Goal: Task Accomplishment & Management: Manage account settings

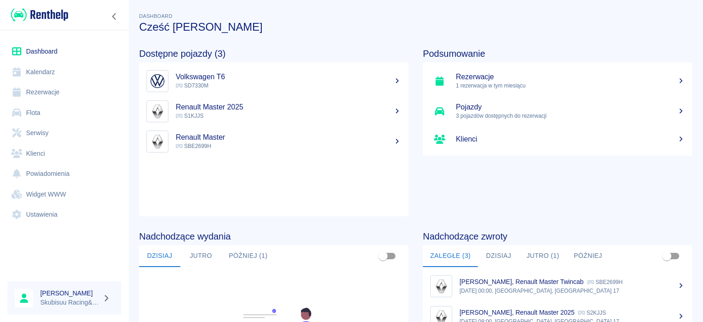
click at [429, 192] on div "Podsumowanie Rezerwacje 1 rezerwacja w tym miesiącu Pojazdy 3 pojazdów dostępny…" at bounding box center [550, 124] width 284 height 183
click at [229, 77] on h5 "Volkswagen T6" at bounding box center [288, 76] width 225 height 9
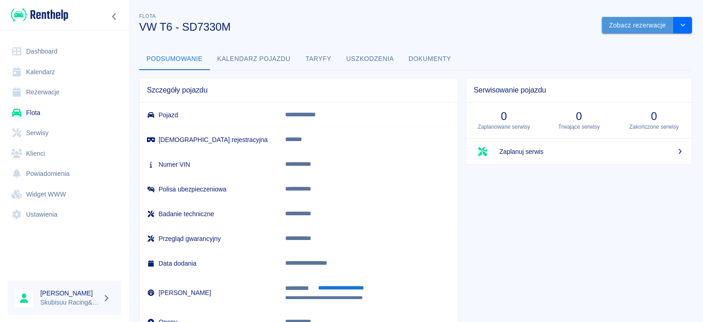
click at [653, 28] on button "Zobacz rezerwacje" at bounding box center [637, 25] width 72 height 17
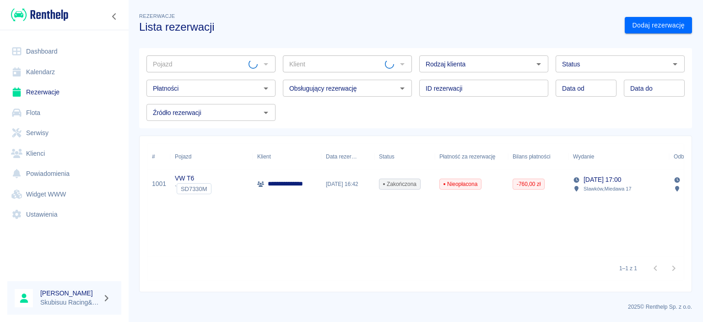
type input "VW T6 - SD7330M"
click at [647, 33] on link "Dodaj rezerwację" at bounding box center [657, 25] width 67 height 17
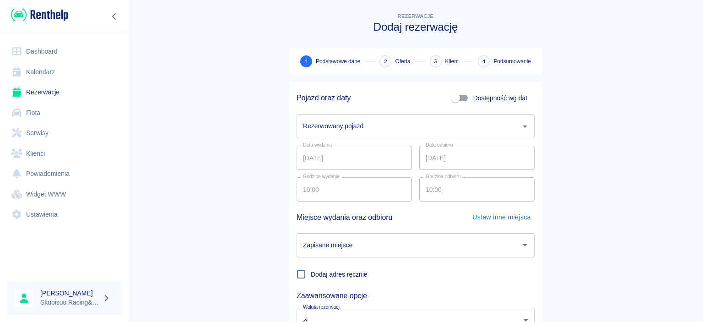
click at [388, 133] on input "Rezerwowany pojazd" at bounding box center [409, 126] width 216 height 16
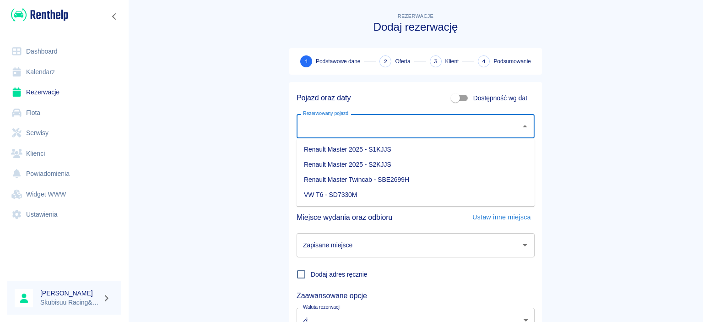
click at [348, 195] on li "VW T6 - SD7330M" at bounding box center [415, 194] width 238 height 15
type input "VW T6 - SD7330M"
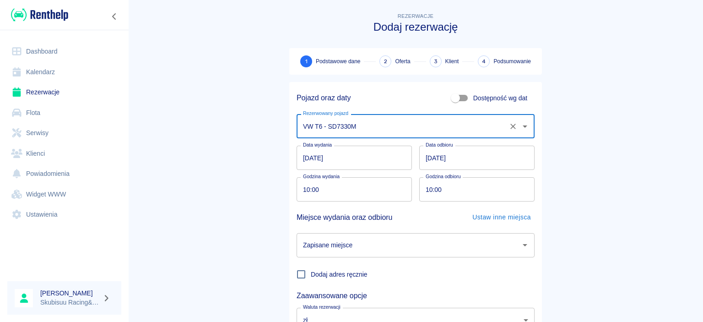
scroll to position [75, 0]
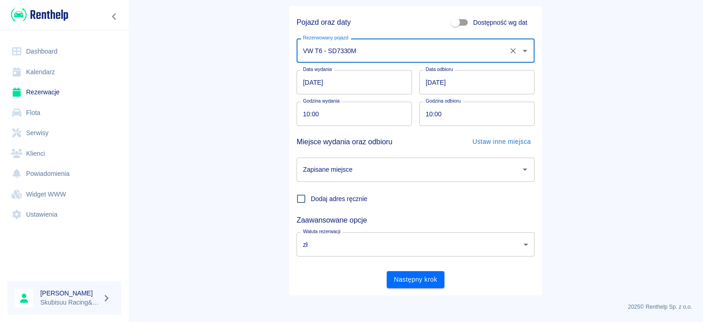
click at [432, 114] on input "10:00" at bounding box center [473, 114] width 109 height 24
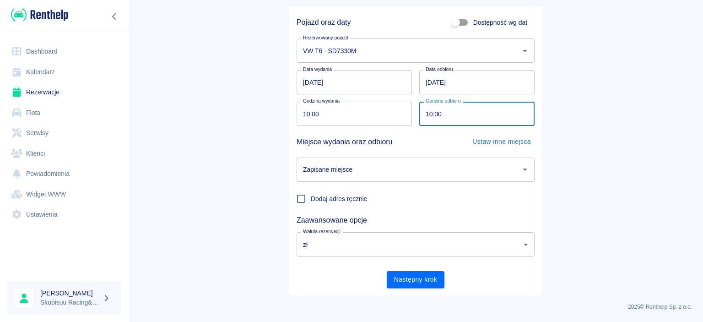
click at [433, 83] on input "[DATE]" at bounding box center [476, 82] width 115 height 24
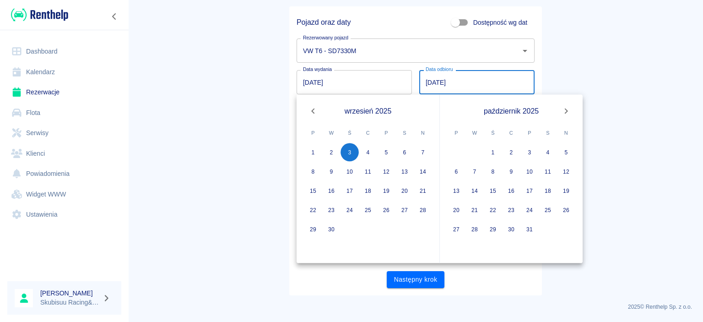
type input "[DATE]"
click at [587, 70] on main "Rezerwacje Dodaj rezerwację 1 Podstawowe dane 2 Oferta 3 Klient 4 Podsumowanie …" at bounding box center [415, 116] width 574 height 360
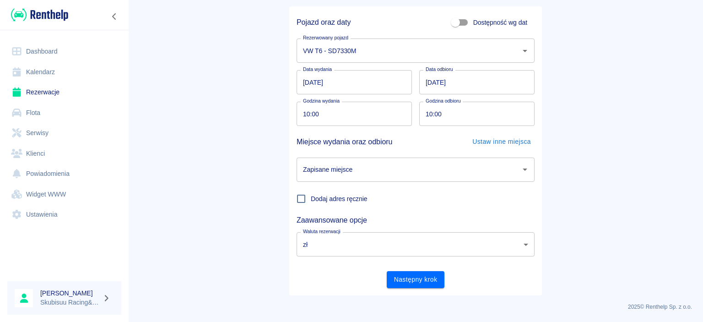
click at [468, 114] on input "10:00" at bounding box center [473, 114] width 109 height 24
type input "14:00"
click at [590, 166] on main "Rezerwacje Dodaj rezerwację 1 Podstawowe dane 2 Oferta 3 Klient 4 Podsumowanie …" at bounding box center [415, 116] width 574 height 360
click at [467, 173] on input "Zapisane miejsce" at bounding box center [409, 169] width 216 height 16
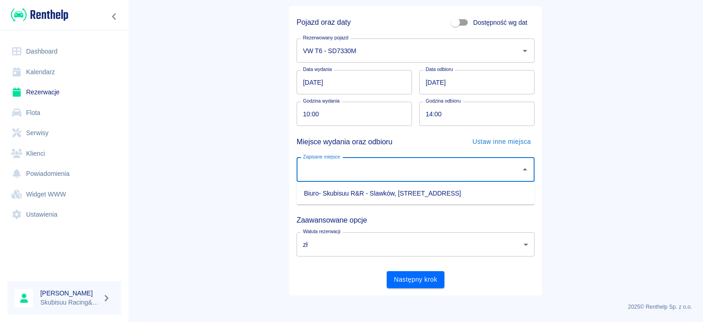
click at [455, 190] on li "Biuro- Skubisuu R&R - Slawków, [STREET_ADDRESS]" at bounding box center [415, 193] width 238 height 15
type input "Biuro- Skubisuu R&R - Slawków, [STREET_ADDRESS]"
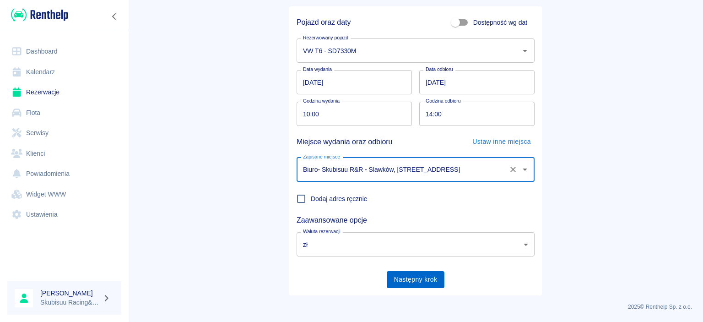
click at [422, 274] on button "Następny krok" at bounding box center [416, 279] width 58 height 17
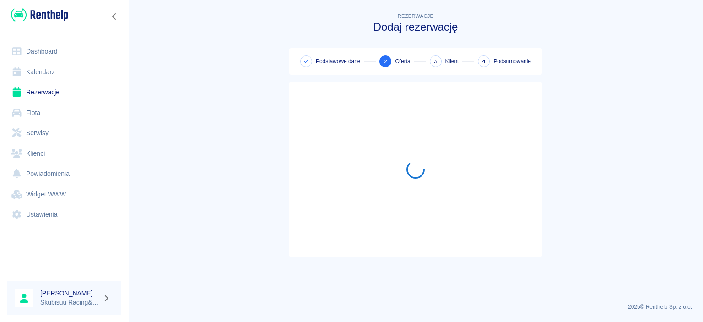
scroll to position [0, 0]
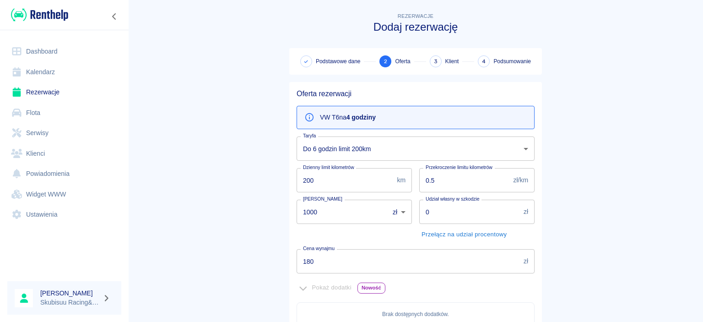
click at [415, 141] on body "Używamy plików Cookies, by zapewnić Ci najlepsze możliwe doświadczenie. Aby dow…" at bounding box center [351, 161] width 703 height 322
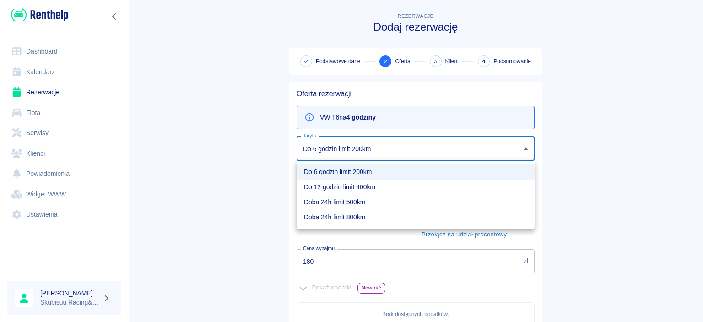
click at [377, 113] on div at bounding box center [351, 161] width 703 height 322
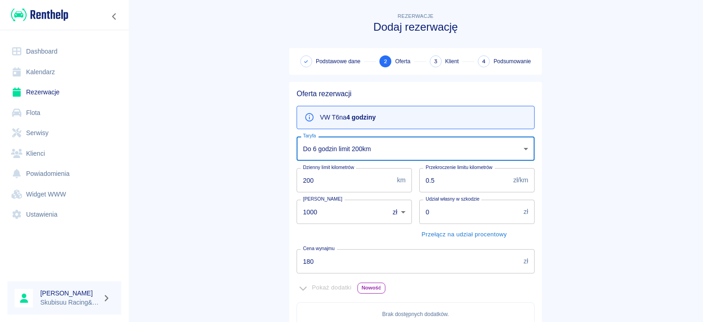
click at [365, 140] on body "Używamy plików Cookies, by zapewnić Ci najlepsze możliwe doświadczenie. Aby dow…" at bounding box center [351, 161] width 703 height 322
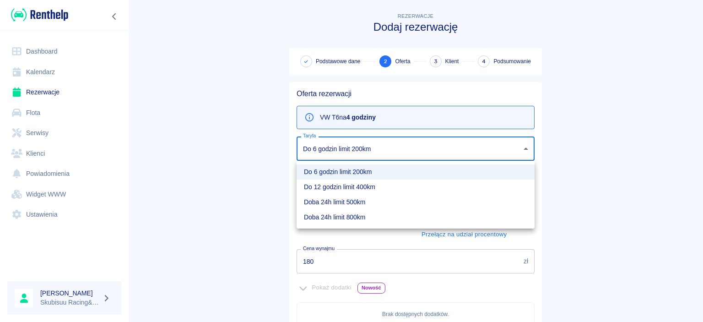
click at [363, 174] on li "Do 6 godzin limit 200km" at bounding box center [415, 171] width 238 height 15
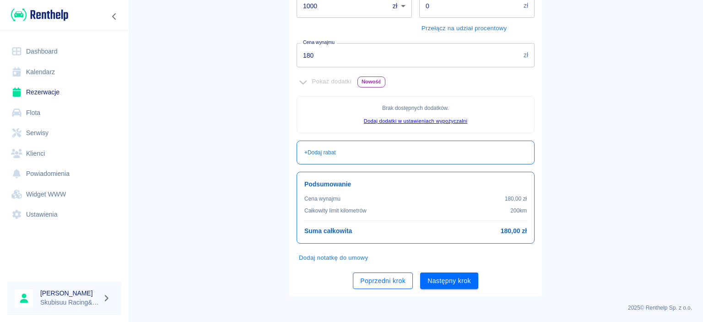
click at [401, 279] on button "Poprzedni krok" at bounding box center [383, 280] width 60 height 17
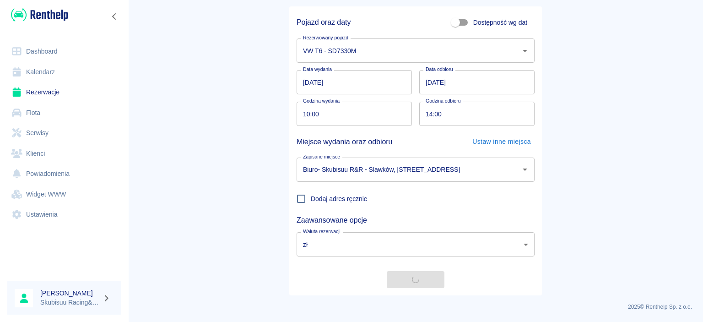
scroll to position [75, 0]
click at [436, 119] on input "14:00" at bounding box center [473, 114] width 109 height 24
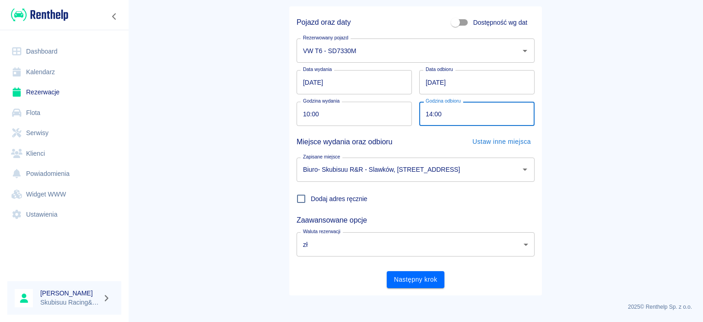
click at [433, 111] on input "14:00" at bounding box center [473, 114] width 109 height 24
click at [433, 115] on input "14:00" at bounding box center [473, 114] width 109 height 24
click at [431, 113] on input "14:00" at bounding box center [473, 114] width 109 height 24
type input "16:00"
click at [582, 165] on main "Rezerwacje Dodaj rezerwację 1 Podstawowe dane 2 Oferta 3 Klient 4 Podsumowanie …" at bounding box center [415, 116] width 574 height 360
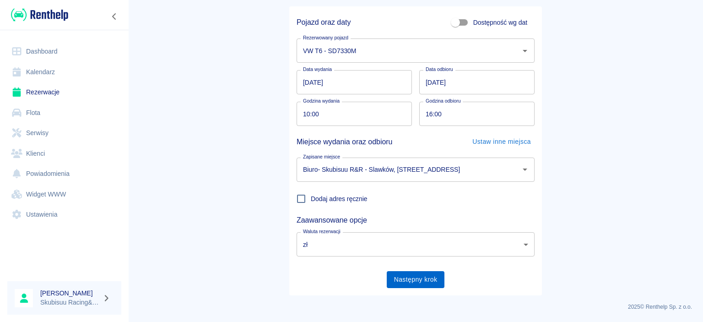
click at [425, 280] on button "Następny krok" at bounding box center [416, 279] width 58 height 17
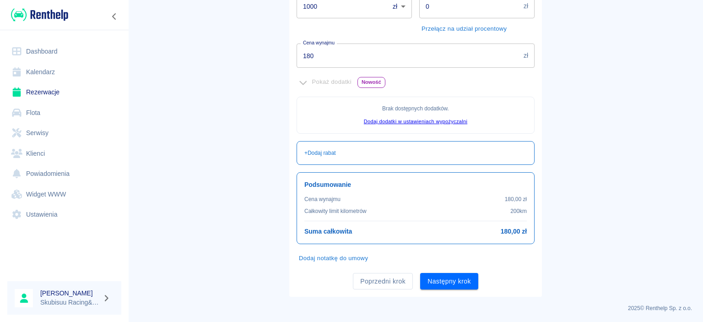
scroll to position [206, 0]
click at [451, 49] on input "180" at bounding box center [407, 55] width 223 height 24
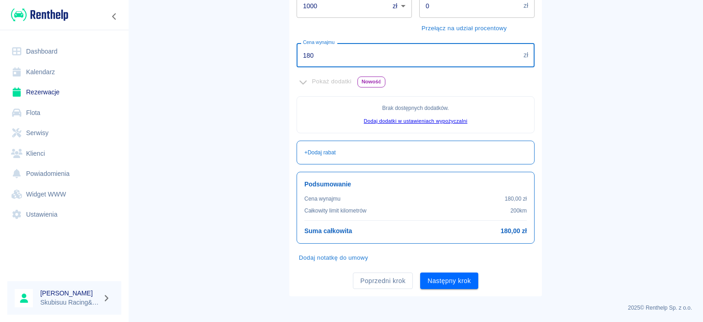
scroll to position [30, 0]
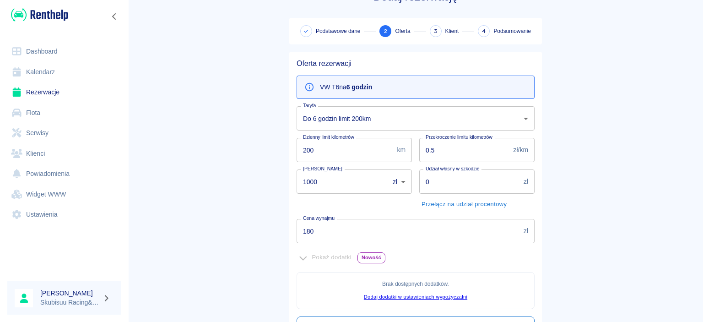
click at [441, 85] on div "VW T6 na 6 godzin" at bounding box center [415, 86] width 238 height 23
click at [387, 120] on body "Używamy plików Cookies, by zapewnić Ci najlepsze możliwe doświadczenie. Aby dow…" at bounding box center [351, 161] width 703 height 322
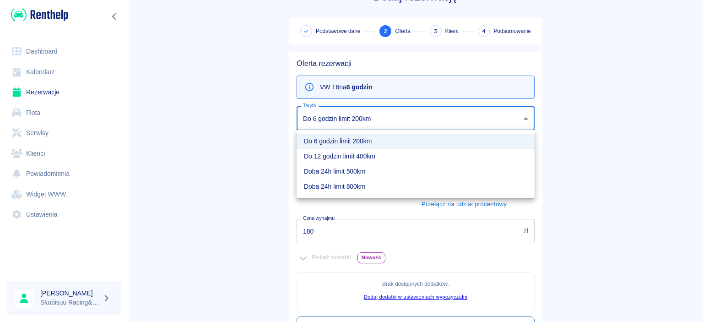
click at [371, 156] on li "Do 12 godzin limit 400km" at bounding box center [415, 156] width 238 height 15
type input "b2b15f42-8e4e-4876-9b57-37de4be7844a"
type input "400"
type input "280"
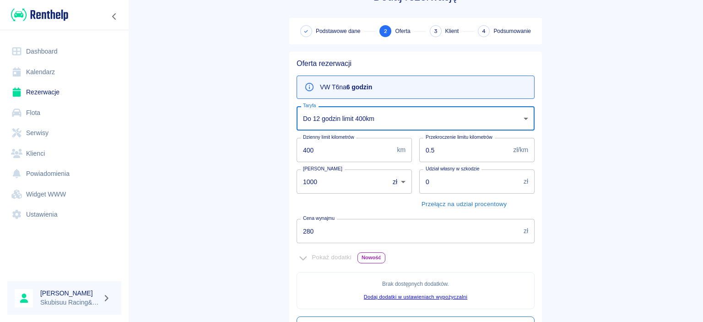
click at [375, 122] on body "Używamy plików Cookies, by zapewnić Ci najlepsze możliwe doświadczenie. Aby dow…" at bounding box center [351, 161] width 703 height 322
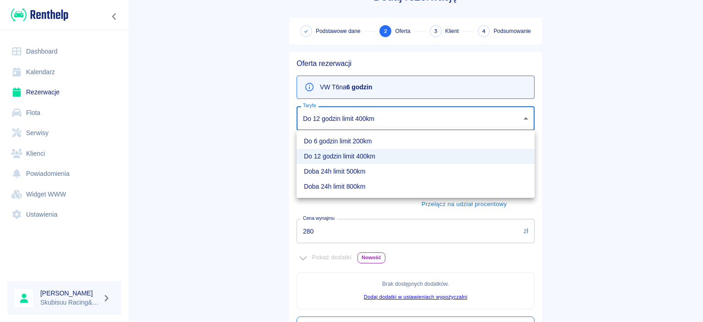
click at [350, 140] on li "Do 6 godzin limit 200km" at bounding box center [415, 141] width 238 height 15
type input "09d1f284-122c-49cb-89b3-a69b6664d68a"
type input "200"
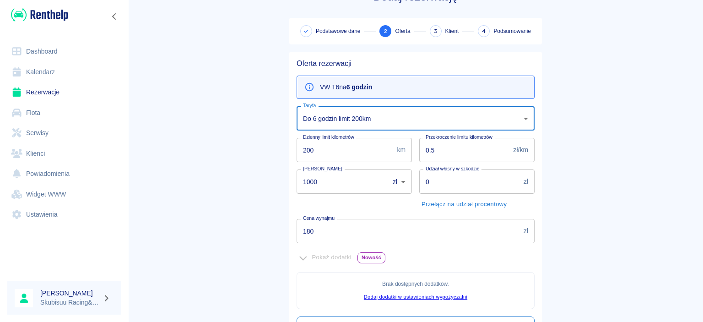
drag, startPoint x: 328, startPoint y: 228, endPoint x: 183, endPoint y: 197, distance: 149.3
click at [296, 219] on input "180" at bounding box center [407, 231] width 223 height 24
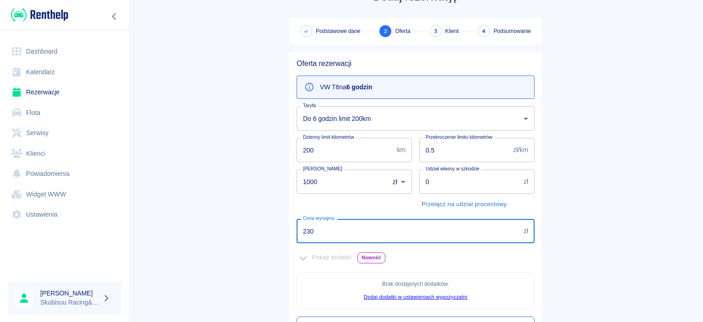
type input "230"
click at [167, 193] on main "Rezerwacje Dodaj rezerwację Podstawowe dane 2 Oferta 3 Klient 4 Podsumowanie Of…" at bounding box center [415, 226] width 574 height 491
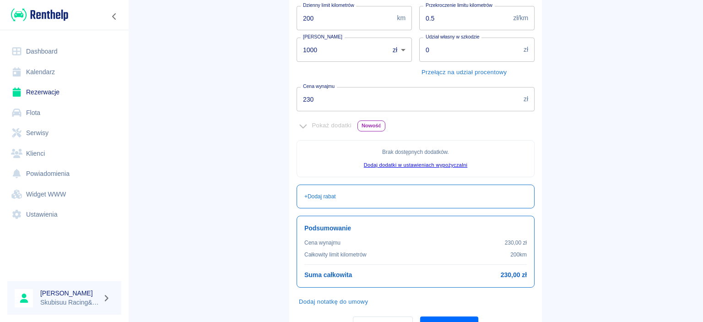
scroll to position [206, 0]
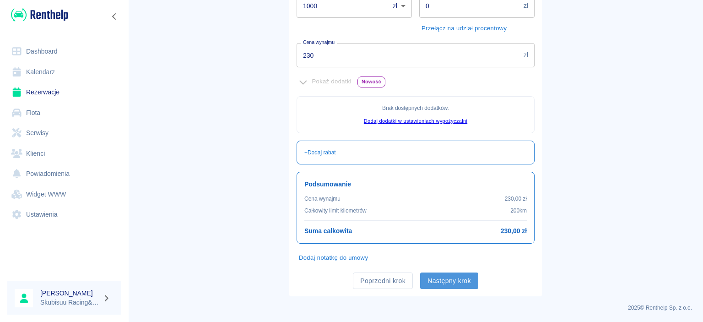
click at [435, 276] on button "Następny krok" at bounding box center [449, 280] width 58 height 17
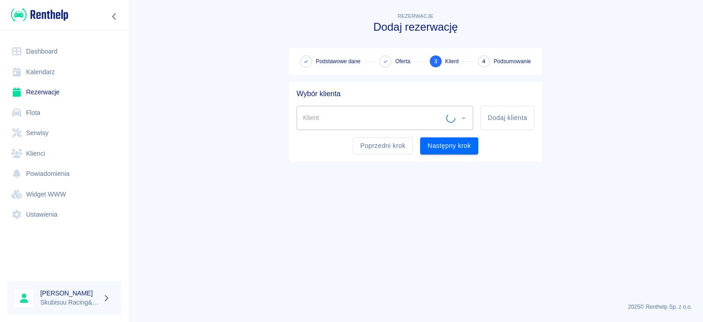
scroll to position [0, 0]
click at [505, 106] on button "Dodaj klienta" at bounding box center [507, 118] width 54 height 24
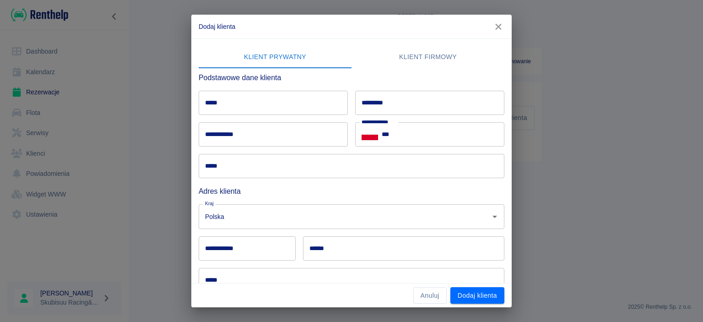
click at [334, 107] on input "*****" at bounding box center [273, 103] width 149 height 24
type input "*******"
click at [394, 107] on input "*********" at bounding box center [429, 103] width 149 height 24
type input "******"
click at [400, 123] on input "***" at bounding box center [442, 134] width 123 height 24
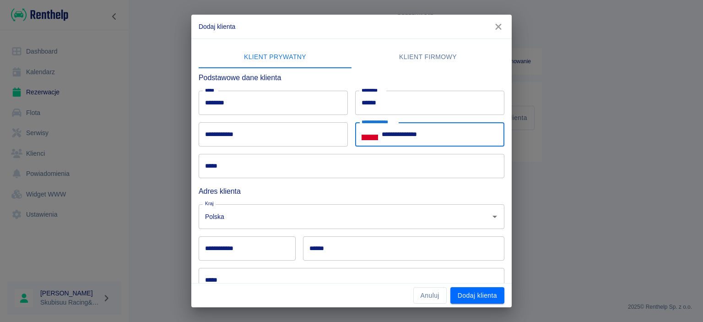
type input "**********"
click at [374, 169] on input "*****" at bounding box center [352, 166] width 306 height 24
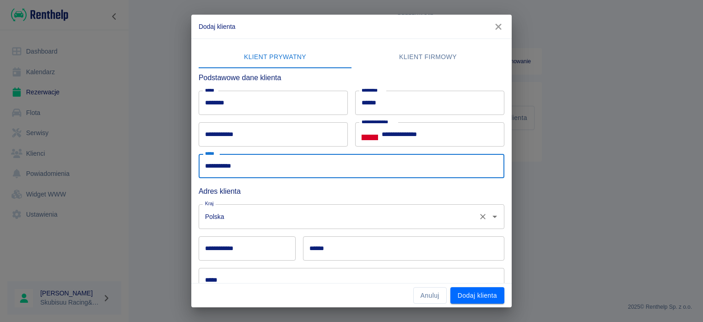
type input "**********"
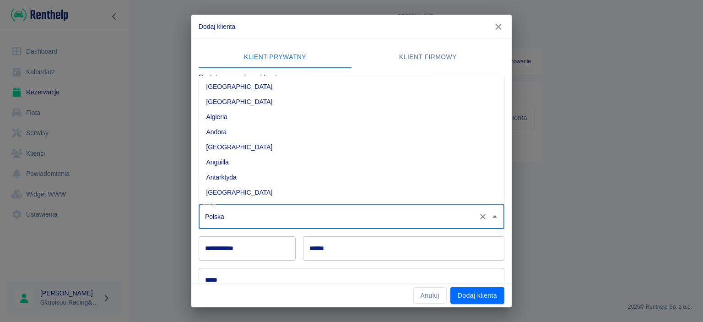
click at [374, 210] on input "Polska" at bounding box center [339, 216] width 272 height 16
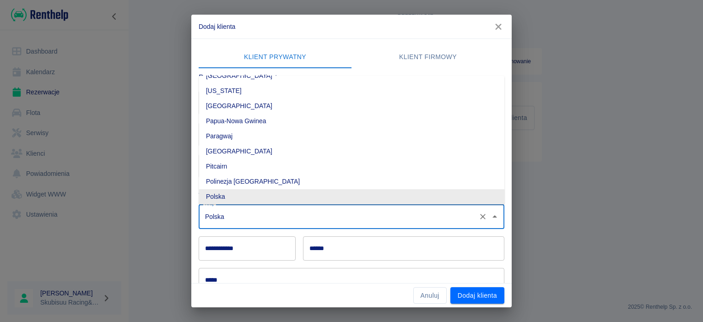
click at [278, 246] on input "**********" at bounding box center [247, 248] width 97 height 24
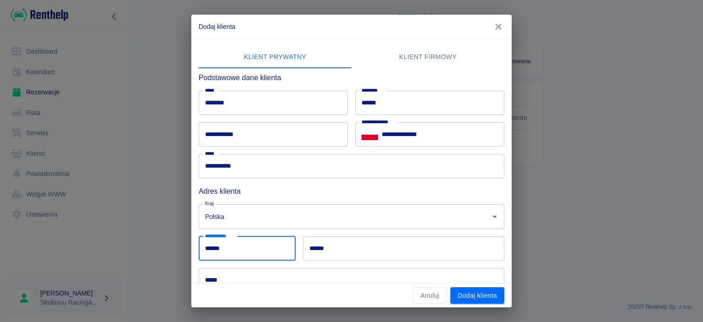
type input "******"
click at [420, 239] on input "******" at bounding box center [403, 248] width 201 height 24
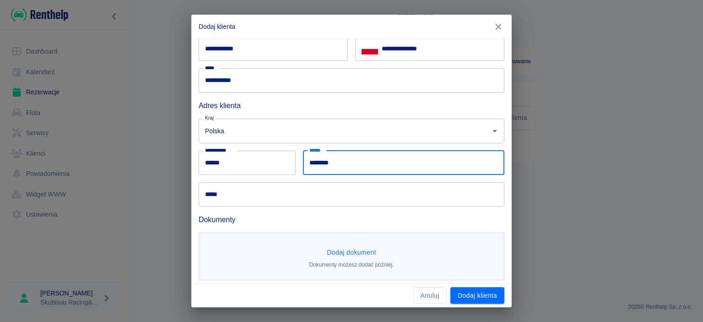
scroll to position [90, 0]
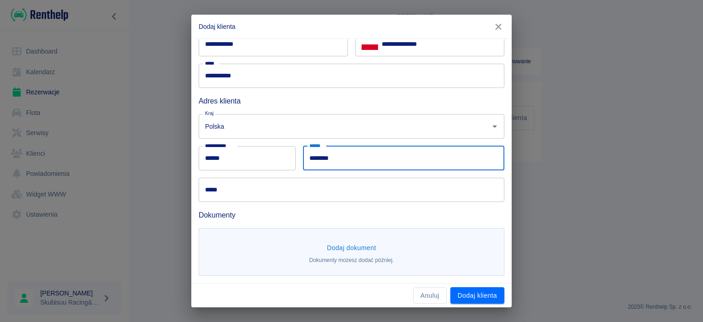
type input "********"
click at [300, 195] on input "*****" at bounding box center [352, 189] width 306 height 24
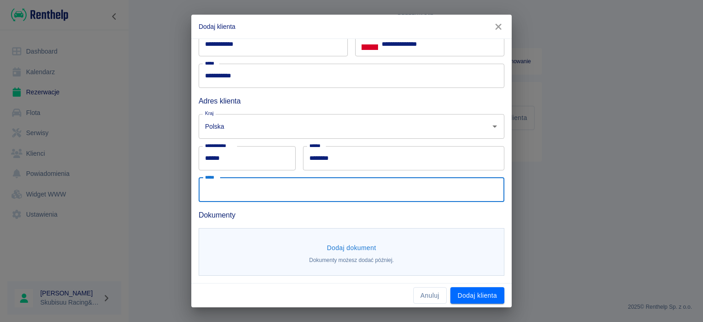
type input "*"
type input "**********"
click at [339, 240] on button "Dodaj dokument" at bounding box center [351, 247] width 57 height 17
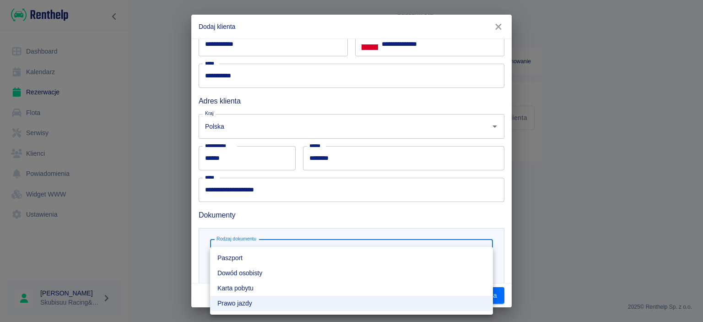
click at [300, 248] on body "**********" at bounding box center [351, 161] width 703 height 322
click at [300, 248] on ul "Paszport Dowód osobisty [PERSON_NAME] pobytu Prawo jazdy" at bounding box center [351, 281] width 283 height 68
click at [319, 231] on div at bounding box center [351, 161] width 703 height 322
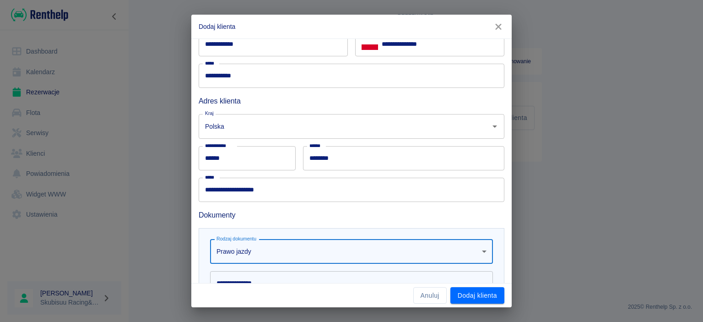
scroll to position [178, 0]
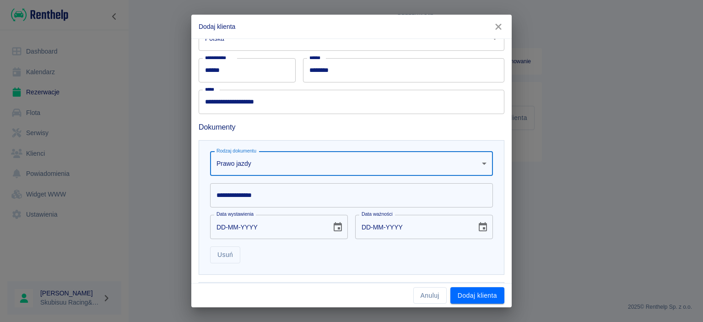
click at [307, 193] on input "**********" at bounding box center [351, 195] width 283 height 24
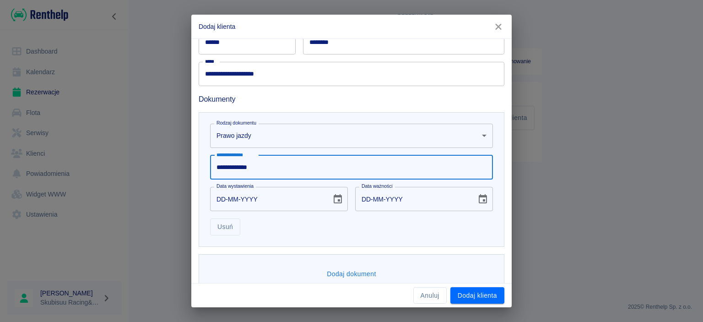
scroll to position [222, 0]
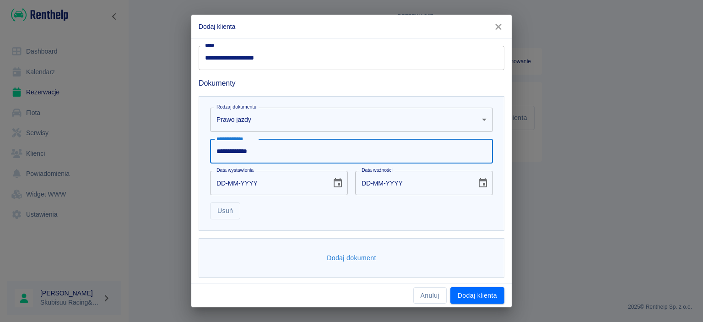
type input "**********"
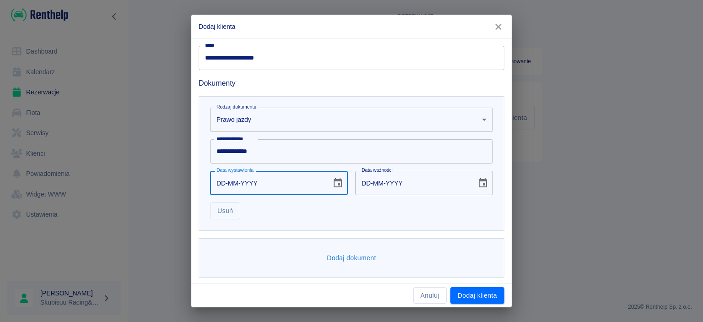
click at [277, 187] on input "DD-MM-YYYY" at bounding box center [267, 183] width 115 height 24
type input "15-09-0002"
type input "15-09-0012"
type input "15-09-0020"
type input "15-09-0030"
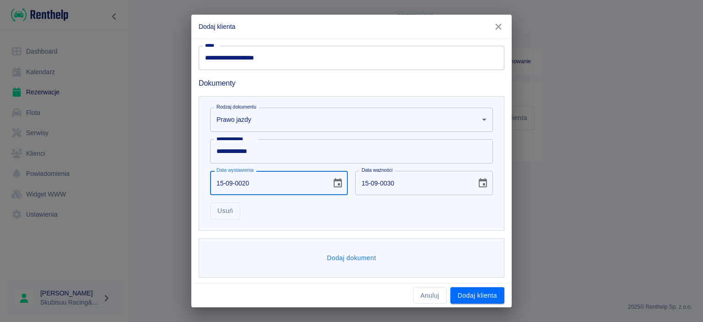
type input "15-09-0200"
type input "15-09-0210"
type input "[DATE]"
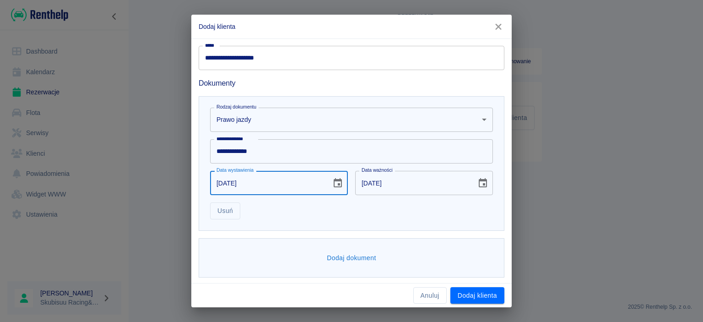
click at [365, 186] on input "[DATE]" at bounding box center [412, 183] width 115 height 24
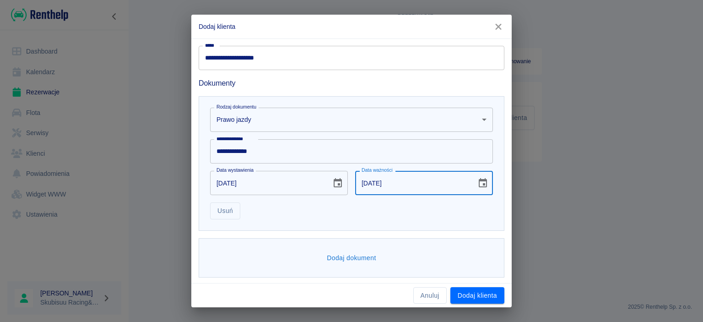
type input "[DATE]"
click at [314, 199] on div "Usuń" at bounding box center [348, 207] width 290 height 24
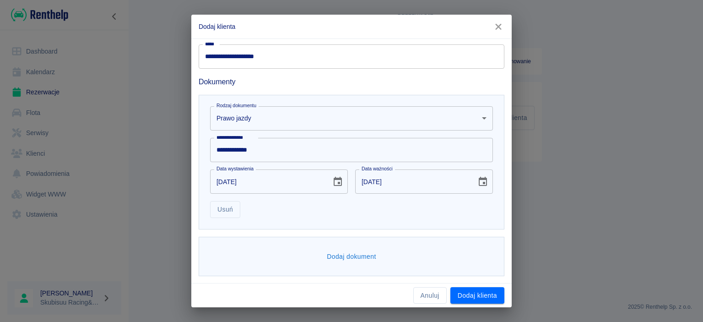
click at [360, 258] on button "Dodaj dokument" at bounding box center [351, 256] width 57 height 17
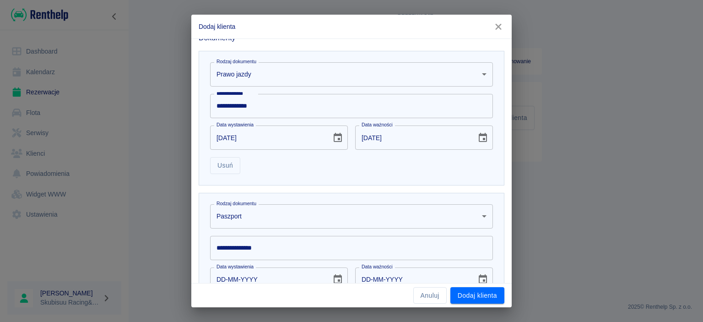
scroll to position [365, 0]
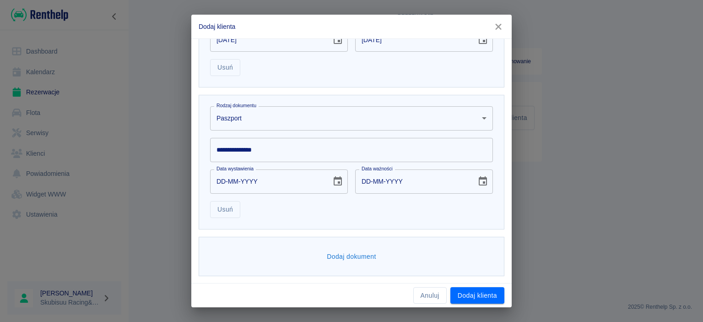
click at [338, 126] on body "**********" at bounding box center [351, 161] width 703 height 322
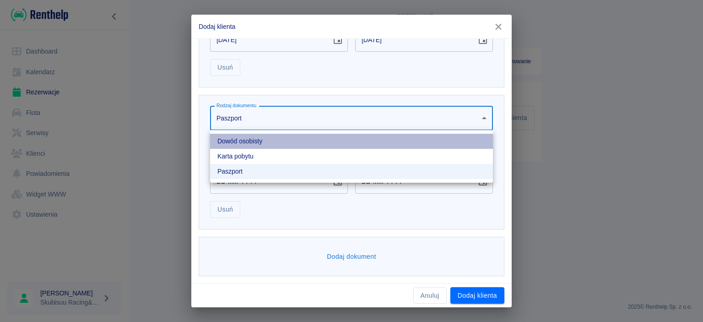
click at [323, 140] on li "Dowód osobisty" at bounding box center [351, 141] width 283 height 15
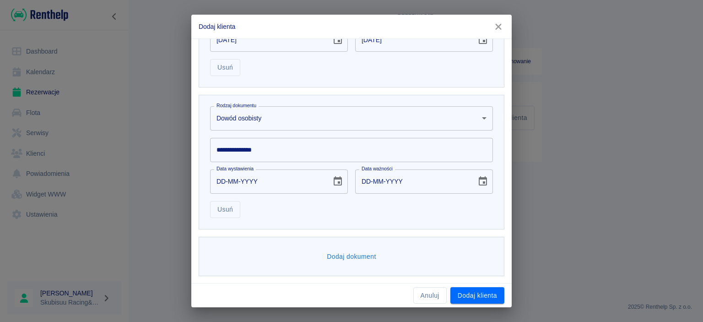
click at [294, 148] on input "**********" at bounding box center [351, 150] width 283 height 24
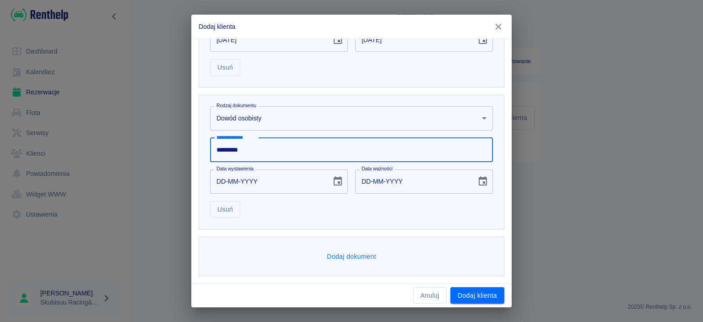
type input "*********"
click at [215, 182] on input "DD-MM-YYYY" at bounding box center [267, 181] width 115 height 24
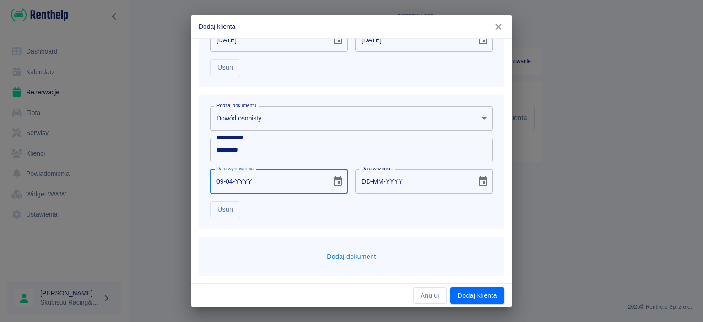
type input "09-04-0002"
type input "09-04-0012"
type input "[DATE]"
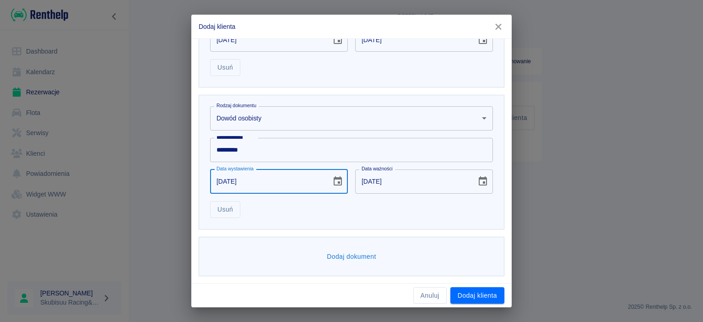
click at [393, 180] on input "[DATE]" at bounding box center [412, 181] width 115 height 24
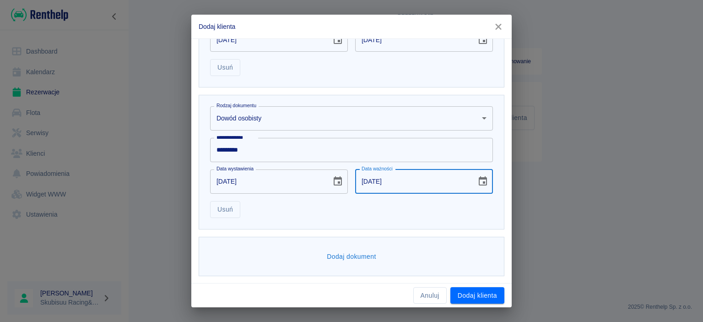
type input "[DATE]"
click at [411, 221] on div "**********" at bounding box center [352, 162] width 306 height 134
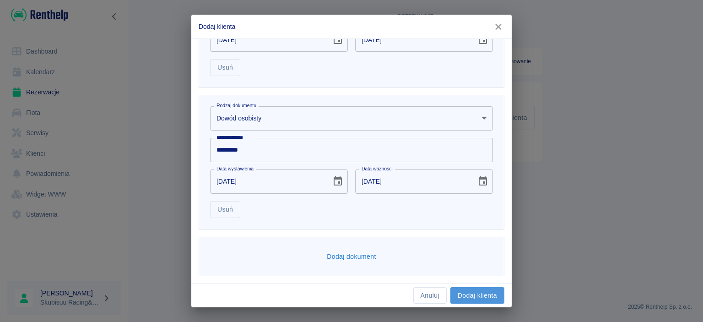
click at [473, 291] on button "Dodaj klienta" at bounding box center [477, 295] width 54 height 17
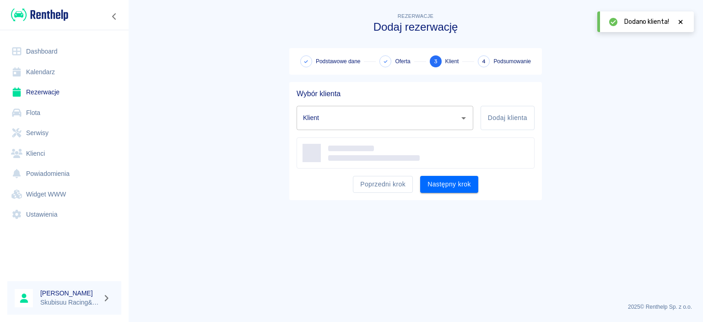
type input "[PERSON_NAME] ([PHONE_NUMBER])"
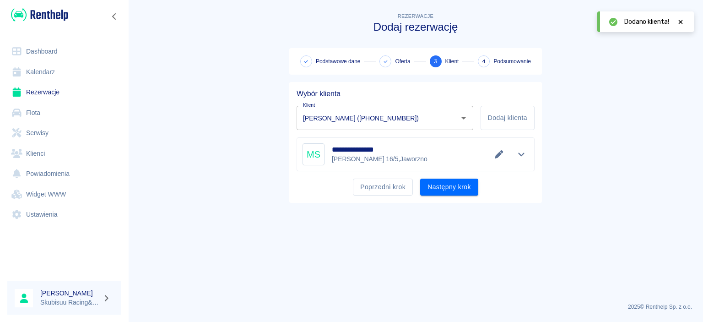
click at [262, 172] on main "**********" at bounding box center [415, 153] width 574 height 284
click at [443, 192] on button "Następny krok" at bounding box center [449, 186] width 58 height 17
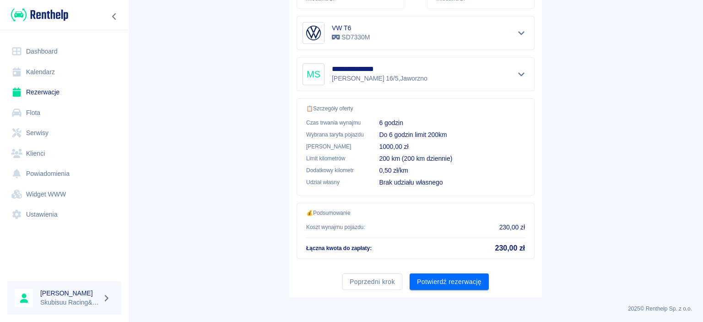
scroll to position [171, 0]
click at [464, 279] on button "Potwierdź rezerwację" at bounding box center [448, 281] width 79 height 17
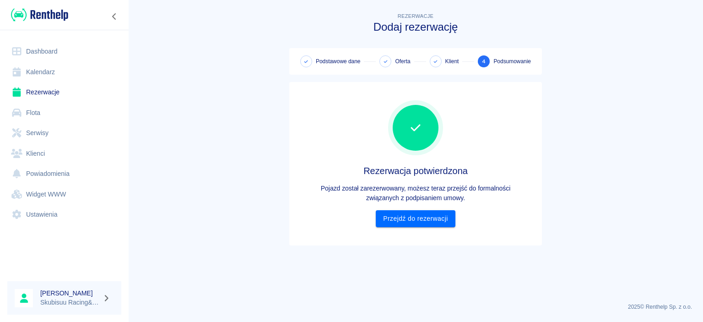
scroll to position [0, 0]
click at [436, 220] on link "Przejdź do rezerwacji" at bounding box center [415, 218] width 79 height 17
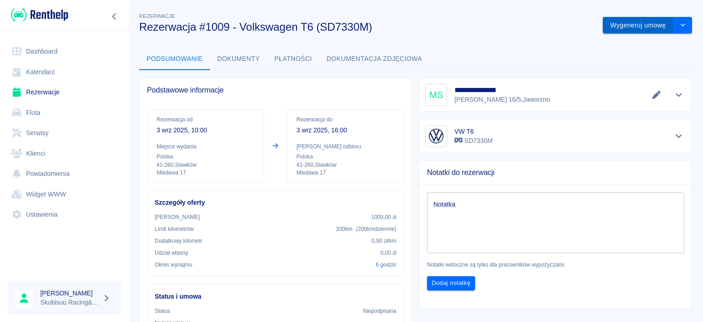
click at [644, 28] on button "Wygeneruj umowę" at bounding box center [637, 25] width 71 height 17
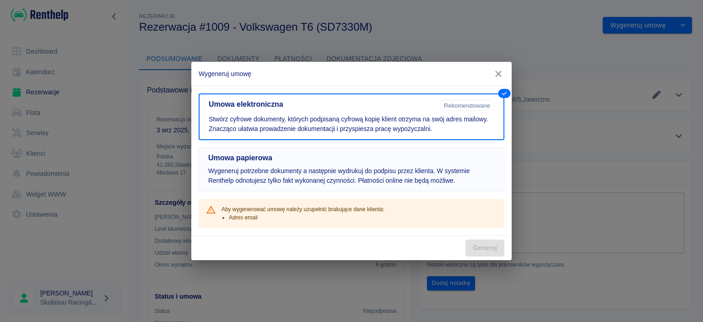
click at [397, 159] on h5 "Umowa papierowa" at bounding box center [351, 157] width 286 height 9
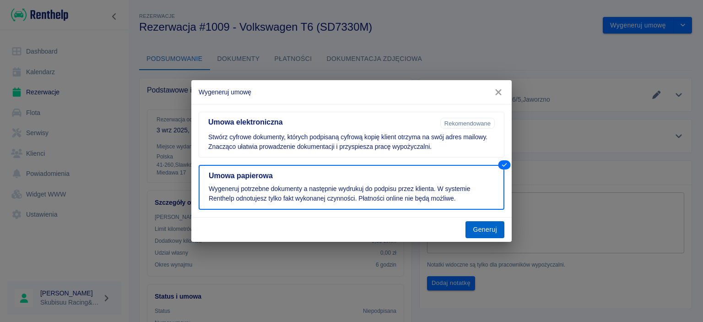
click at [471, 221] on button "Generuj" at bounding box center [484, 229] width 39 height 17
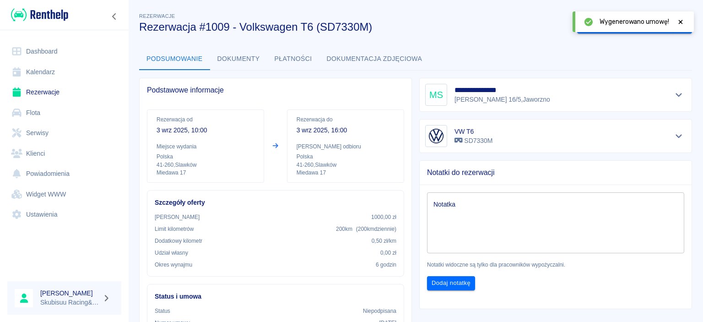
click at [235, 58] on button "Dokumenty" at bounding box center [238, 59] width 57 height 22
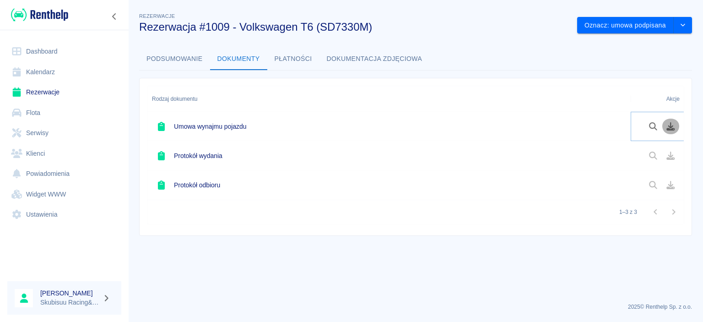
click at [671, 130] on button "Pobierz dokument" at bounding box center [670, 126] width 18 height 16
click at [70, 109] on link "Flota" at bounding box center [64, 112] width 114 height 21
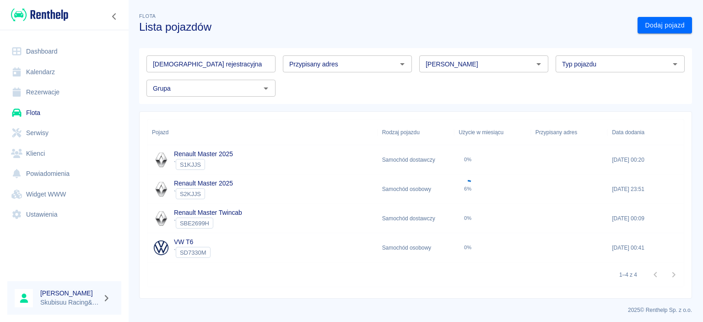
click at [306, 248] on div "VW T6 ` SD7330M" at bounding box center [262, 247] width 230 height 29
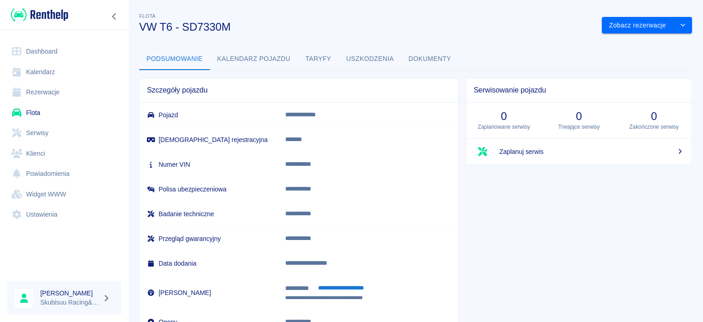
click at [334, 56] on button "Taryfy" at bounding box center [318, 59] width 41 height 22
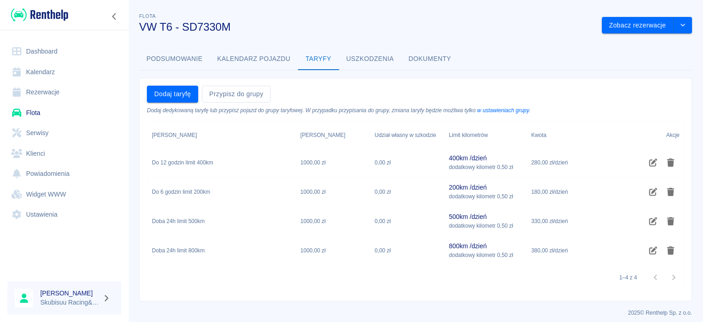
click at [90, 104] on link "Flota" at bounding box center [64, 112] width 114 height 21
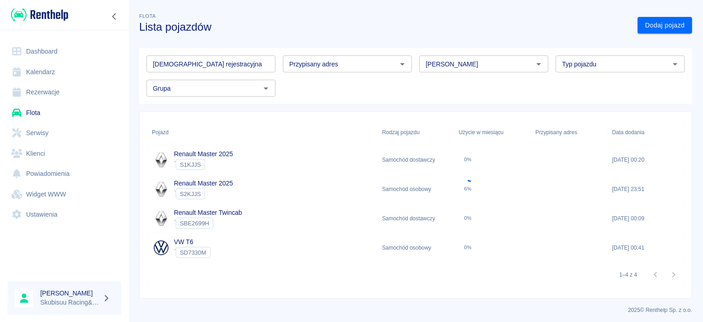
click at [226, 159] on div "` S1KJJS" at bounding box center [203, 164] width 59 height 11
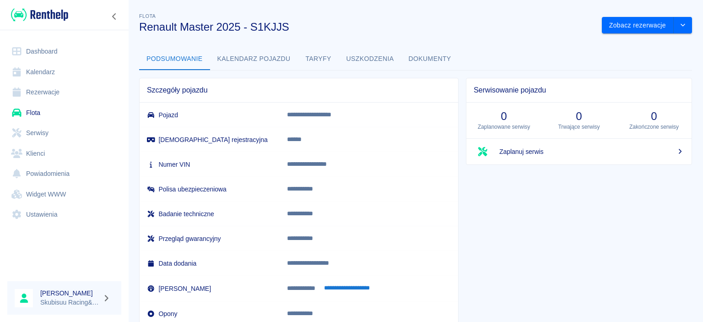
click at [331, 58] on button "Taryfy" at bounding box center [318, 59] width 41 height 22
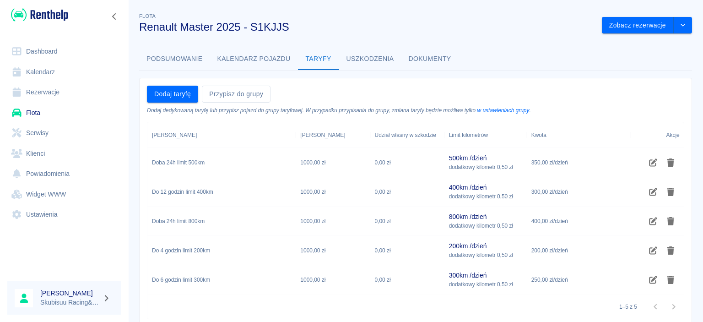
click at [80, 119] on link "Flota" at bounding box center [64, 112] width 114 height 21
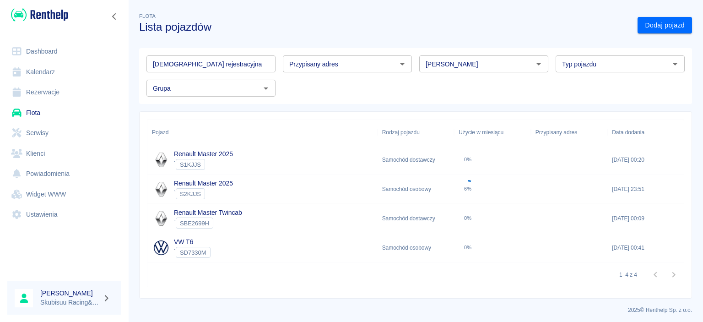
click at [226, 253] on div "VW T6 ` SD7330M" at bounding box center [262, 247] width 230 height 29
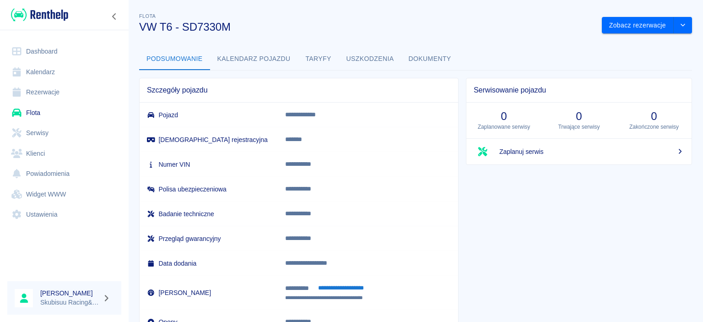
click at [327, 55] on button "Taryfy" at bounding box center [318, 59] width 41 height 22
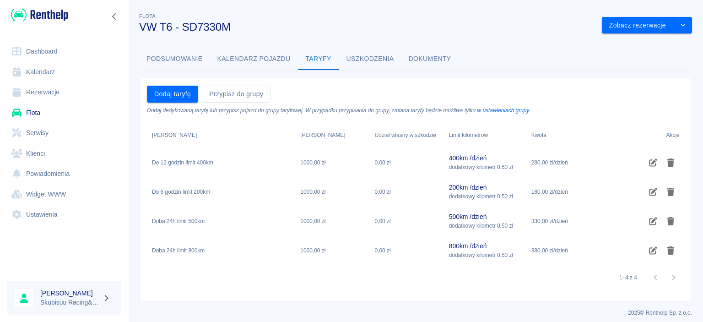
click at [175, 54] on button "Podsumowanie" at bounding box center [174, 59] width 71 height 22
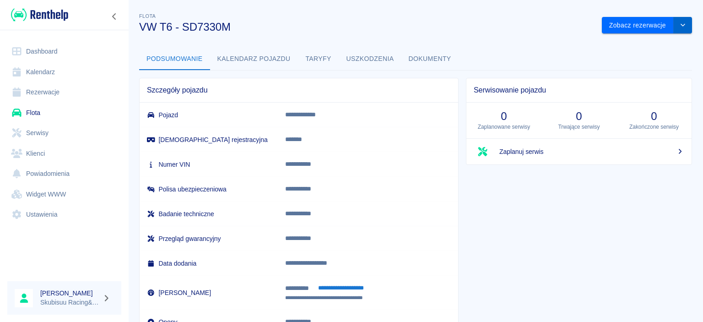
click at [676, 22] on button "drop-down" at bounding box center [682, 25] width 18 height 17
click at [660, 46] on li "Zaktualizuj dane pojazdu" at bounding box center [646, 44] width 85 height 15
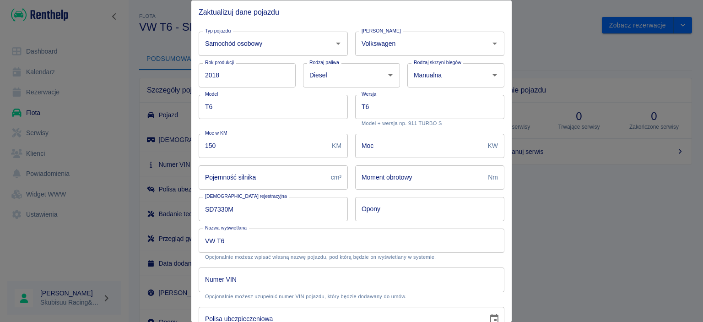
click at [529, 206] on div at bounding box center [351, 161] width 703 height 322
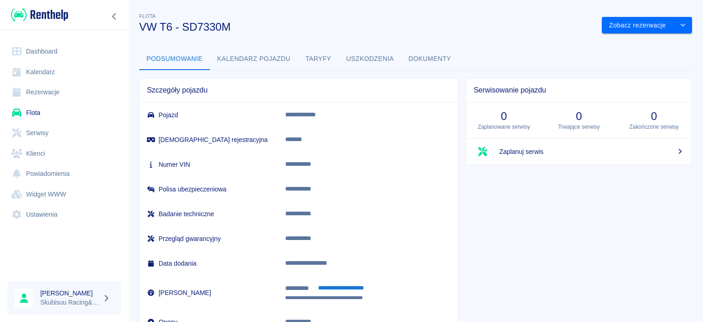
click at [53, 52] on link "Dashboard" at bounding box center [64, 51] width 114 height 21
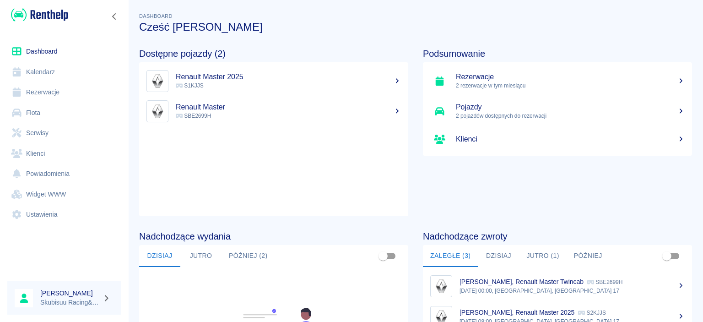
click at [501, 84] on p "2 rezerwacje w tym miesiącu" at bounding box center [570, 85] width 229 height 8
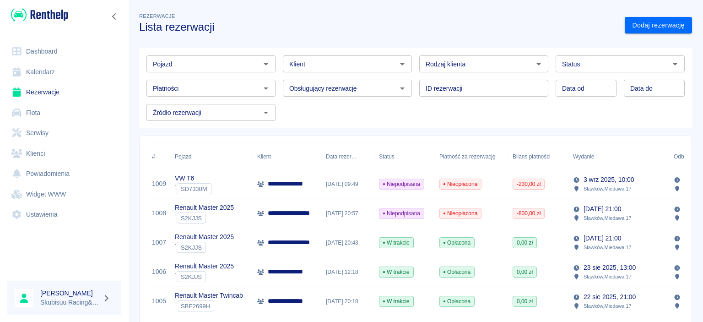
click at [539, 191] on div "-230,00 zł" at bounding box center [538, 183] width 60 height 29
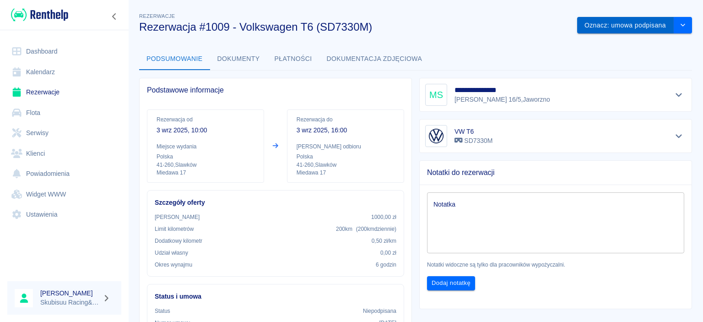
click at [652, 27] on button "Oznacz: umowa podpisana" at bounding box center [625, 25] width 97 height 17
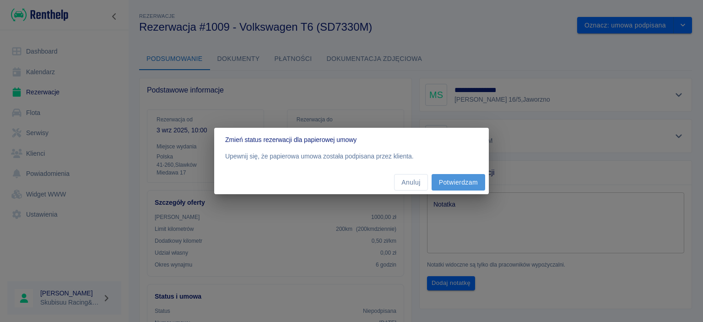
click at [468, 184] on button "Potwierdzam" at bounding box center [458, 182] width 54 height 17
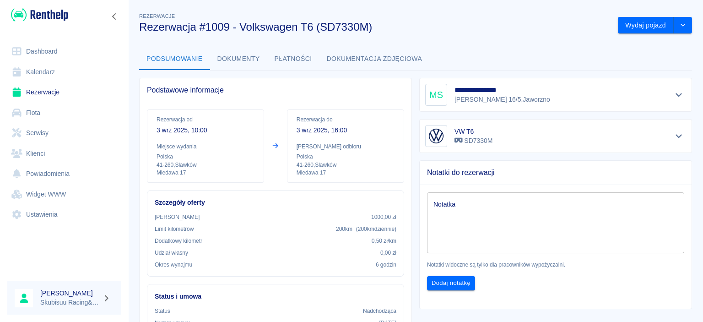
click at [642, 35] on div "**********" at bounding box center [415, 289] width 574 height 570
click at [644, 27] on button "Wydaj pojazd" at bounding box center [645, 25] width 56 height 17
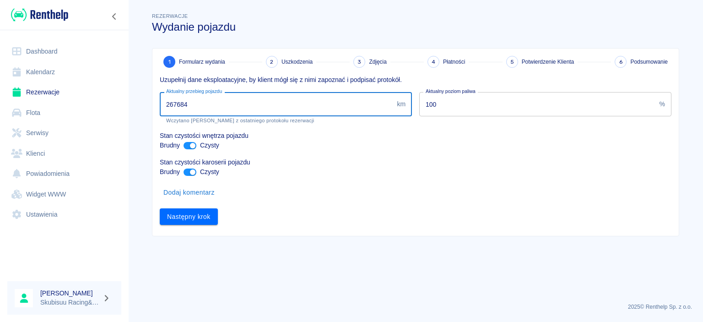
drag, startPoint x: 190, startPoint y: 107, endPoint x: 99, endPoint y: 117, distance: 91.5
click at [160, 116] on input "267684" at bounding box center [276, 104] width 233 height 24
type input "275057"
click at [195, 222] on button "Następny krok" at bounding box center [189, 216] width 58 height 17
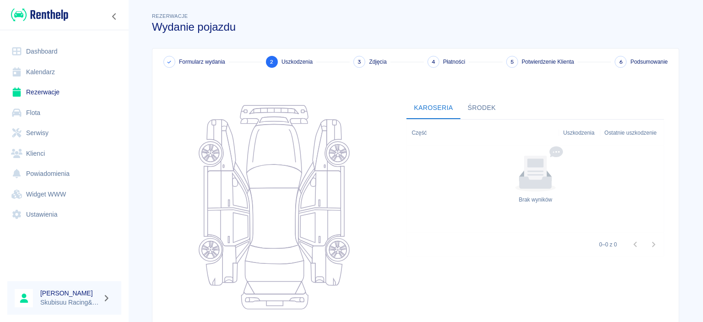
scroll to position [90, 0]
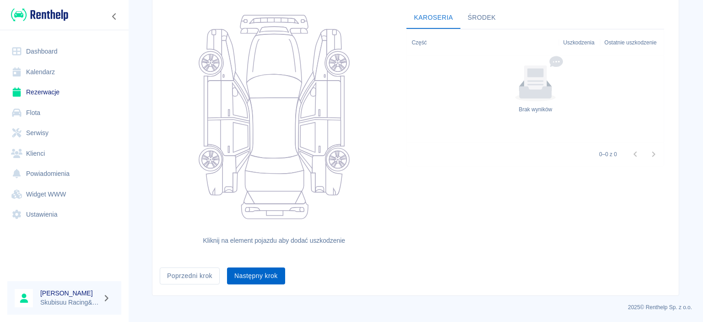
click at [279, 280] on button "Następny krok" at bounding box center [256, 275] width 58 height 17
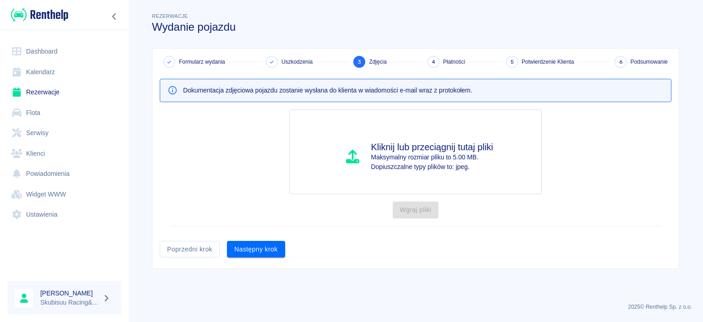
scroll to position [0, 0]
click at [275, 251] on button "Następny krok" at bounding box center [256, 249] width 58 height 17
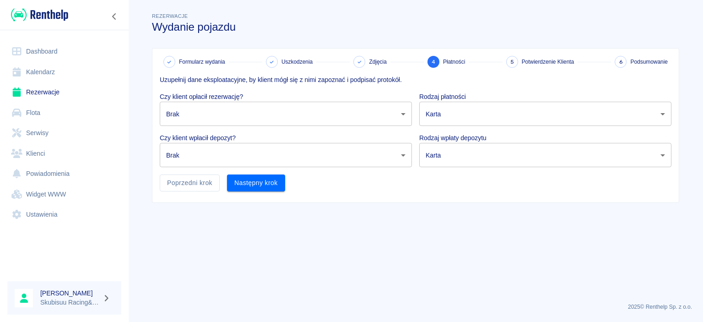
click at [274, 102] on body "Używamy plików Cookies, by zapewnić Ci najlepsze możliwe doświadczenie. Aby dow…" at bounding box center [351, 161] width 703 height 322
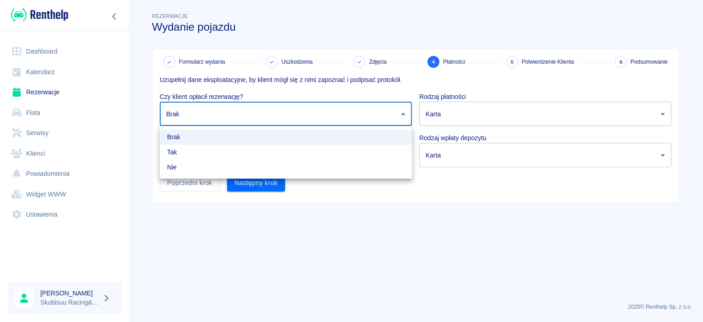
click at [255, 150] on li "Tak" at bounding box center [286, 152] width 252 height 15
type input "true"
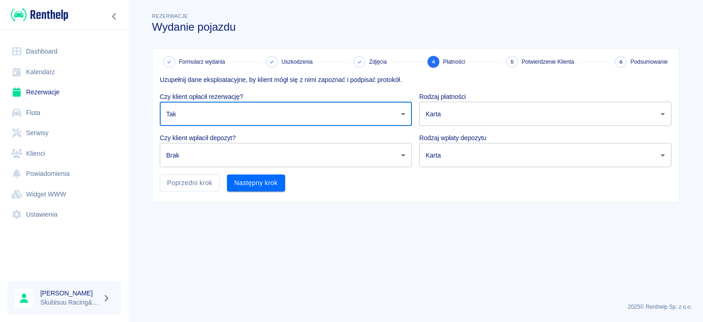
click at [528, 102] on body "Używamy plików Cookies, by zapewnić Ci najlepsze możliwe doświadczenie. Aby dow…" at bounding box center [351, 161] width 703 height 322
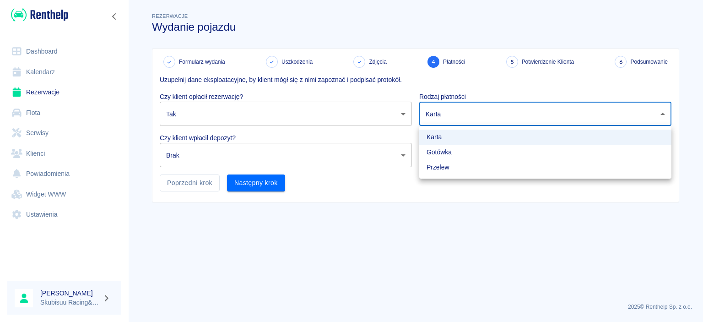
click at [470, 149] on li "Gotówka" at bounding box center [545, 152] width 252 height 15
type input "cash"
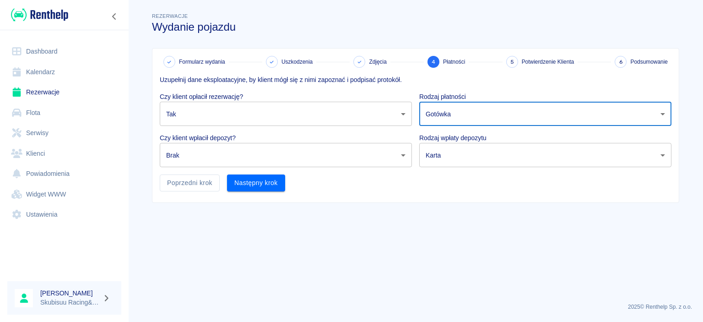
click at [470, 149] on body "Używamy plików Cookies, by zapewnić Ci najlepsze możliwe doświadczenie. Aby dow…" at bounding box center [351, 161] width 703 height 322
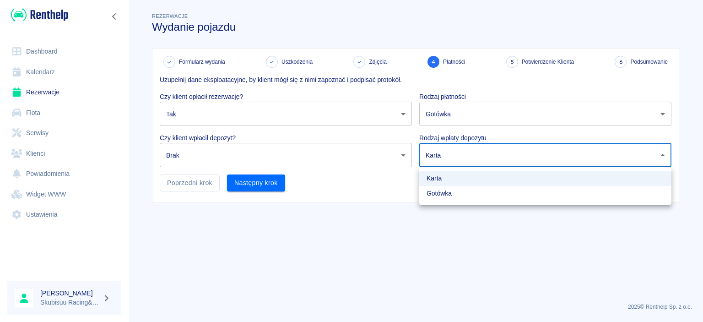
click at [459, 193] on li "Gotówka" at bounding box center [545, 193] width 252 height 15
type input "cash"
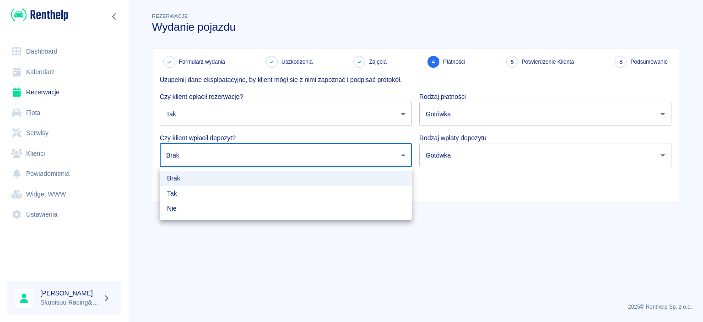
click at [356, 160] on body "Używamy plików Cookies, by zapewnić Ci najlepsze możliwe doświadczenie. Aby dow…" at bounding box center [351, 161] width 703 height 322
click at [331, 189] on li "Tak" at bounding box center [286, 193] width 252 height 15
type input "true"
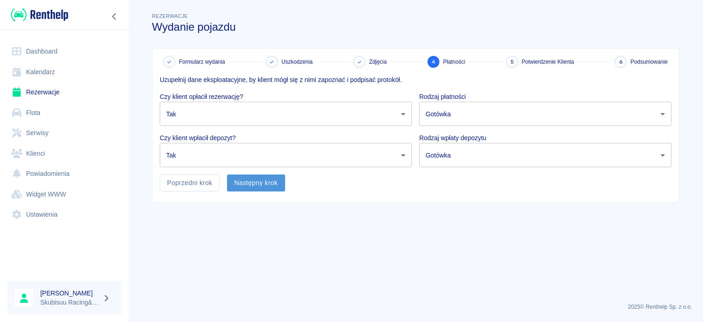
click at [273, 179] on button "Następny krok" at bounding box center [256, 182] width 58 height 17
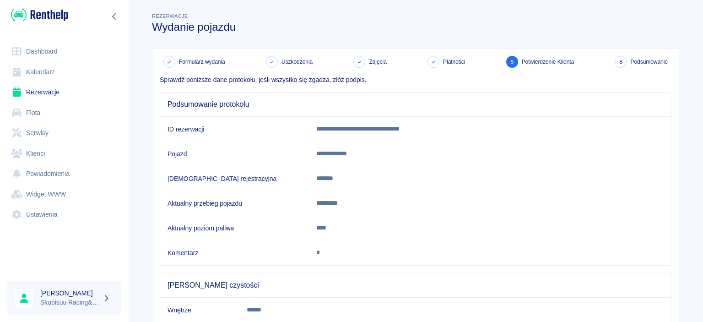
scroll to position [86, 0]
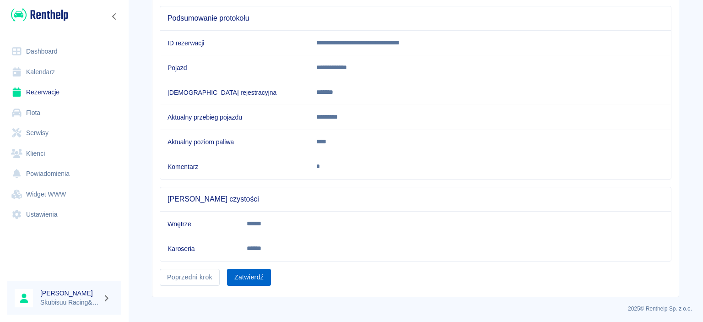
click at [258, 274] on button "Zatwierdź" at bounding box center [249, 276] width 44 height 17
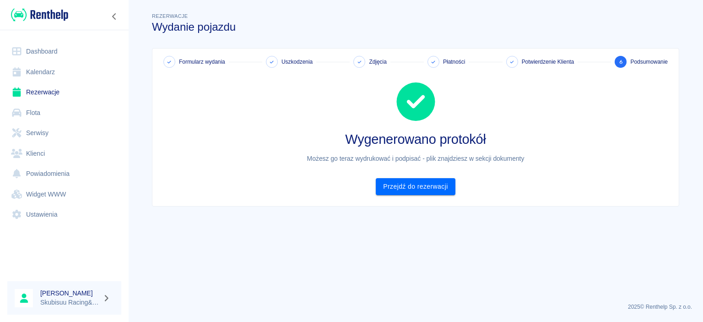
scroll to position [0, 0]
click at [436, 191] on link "Przejdź do rezerwacji" at bounding box center [415, 186] width 79 height 17
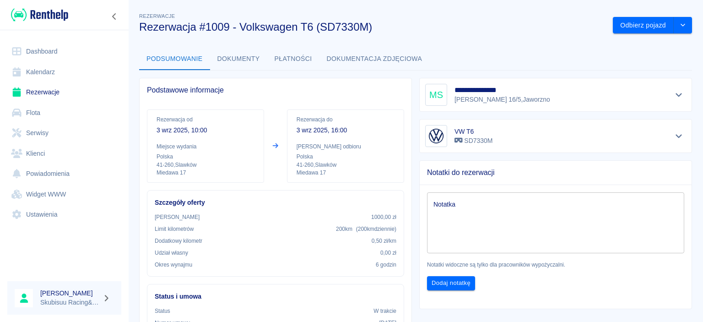
click at [54, 17] on img at bounding box center [39, 14] width 57 height 15
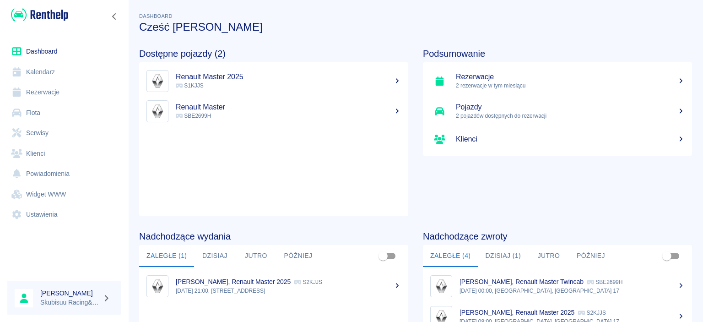
click at [55, 92] on link "Rezerwacje" at bounding box center [64, 92] width 114 height 21
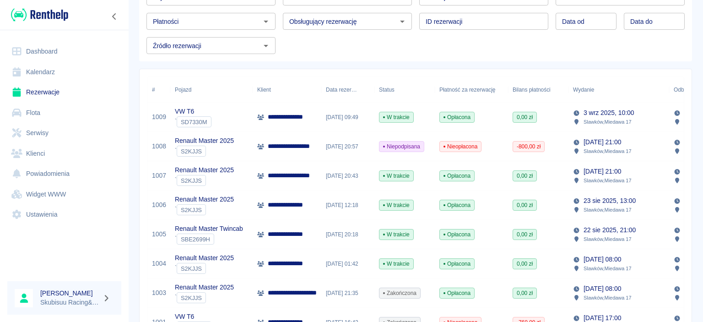
scroll to position [88, 0]
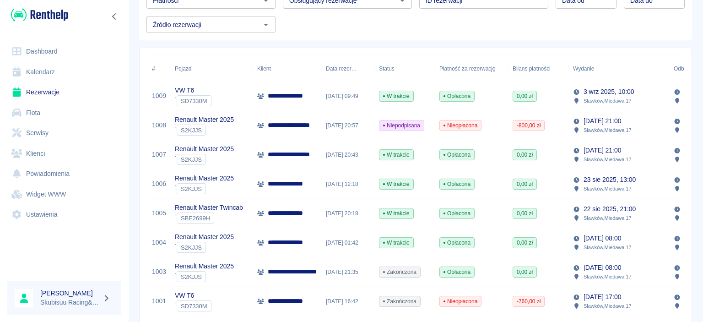
click at [363, 129] on div "[DATE] 20:57" at bounding box center [347, 125] width 53 height 29
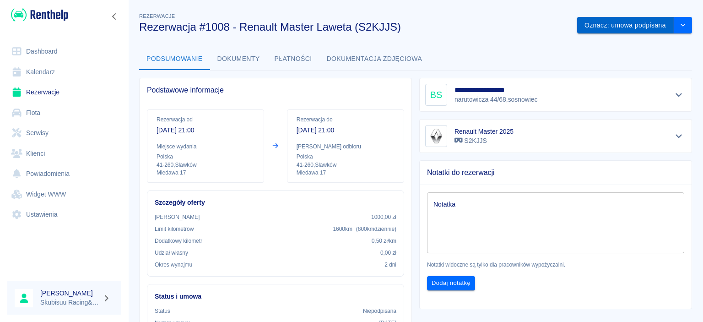
click at [632, 27] on button "Oznacz: umowa podpisana" at bounding box center [625, 25] width 97 height 17
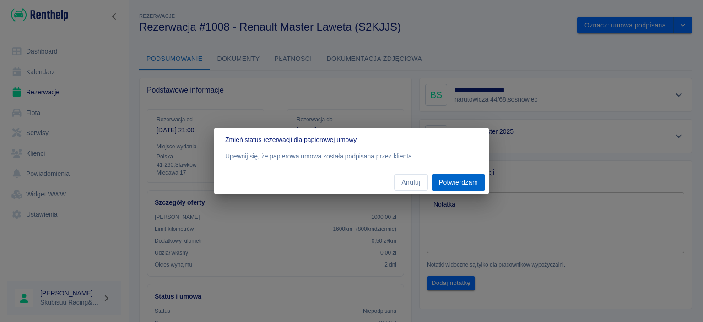
click at [445, 186] on button "Potwierdzam" at bounding box center [458, 182] width 54 height 17
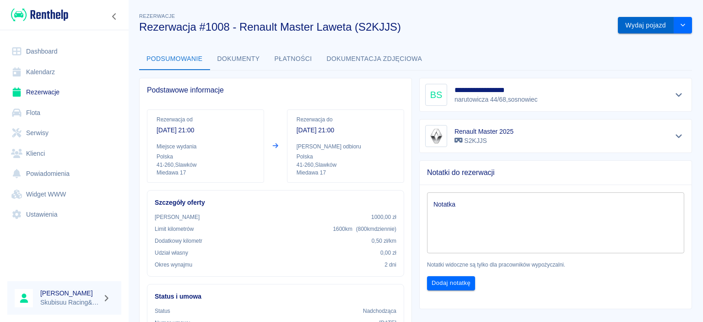
click at [664, 27] on button "Wydaj pojazd" at bounding box center [645, 25] width 56 height 17
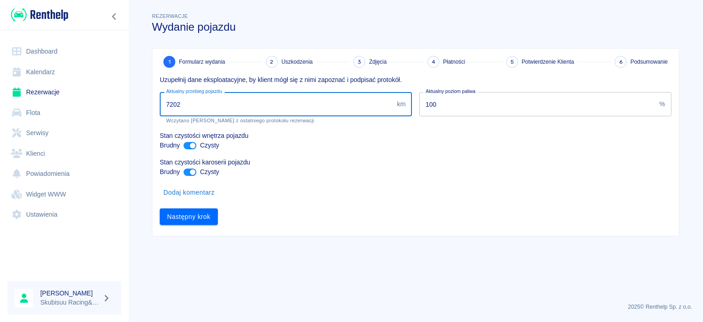
drag, startPoint x: 209, startPoint y: 110, endPoint x: 0, endPoint y: 87, distance: 210.3
click at [160, 92] on input "7202" at bounding box center [276, 104] width 233 height 24
type input "7901"
click at [208, 213] on button "Następny krok" at bounding box center [189, 216] width 58 height 17
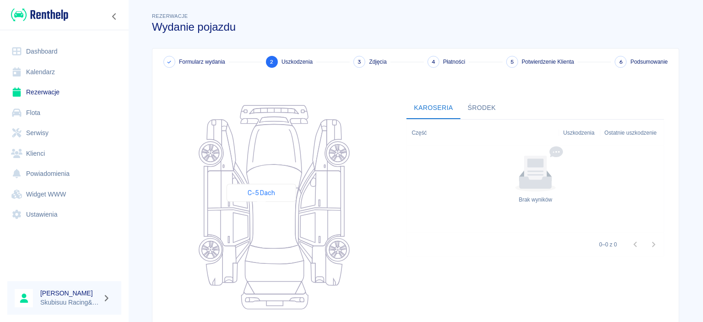
scroll to position [90, 0]
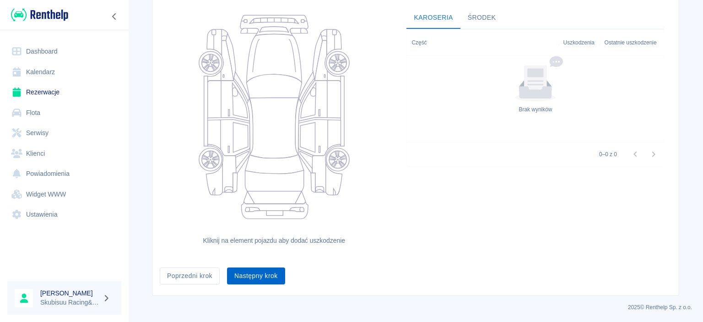
click at [257, 281] on button "Następny krok" at bounding box center [256, 275] width 58 height 17
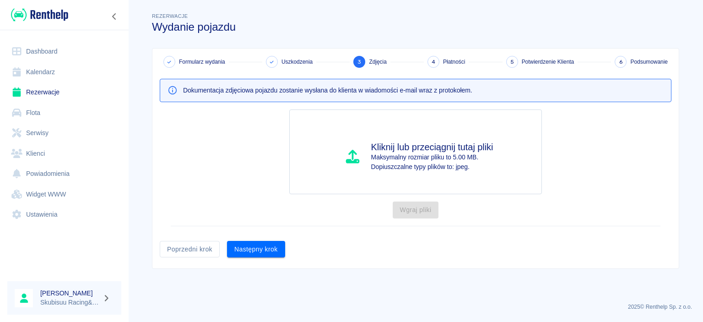
scroll to position [0, 0]
click at [268, 252] on button "Następny krok" at bounding box center [256, 249] width 58 height 17
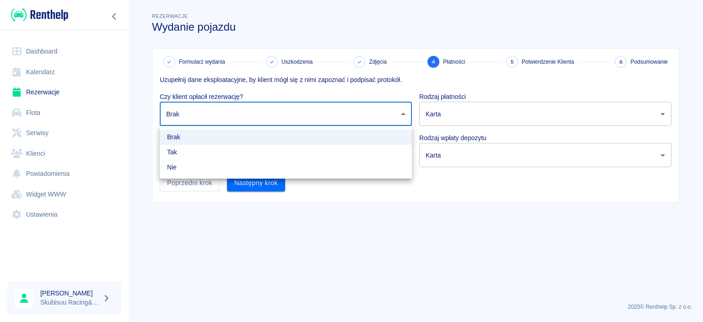
click at [267, 113] on body "Używamy plików Cookies, by zapewnić Ci najlepsze możliwe doświadczenie. Aby dow…" at bounding box center [351, 161] width 703 height 322
drag, startPoint x: 260, startPoint y: 145, endPoint x: 319, endPoint y: 145, distance: 59.5
click at [260, 145] on li "Tak" at bounding box center [286, 152] width 252 height 15
type input "true"
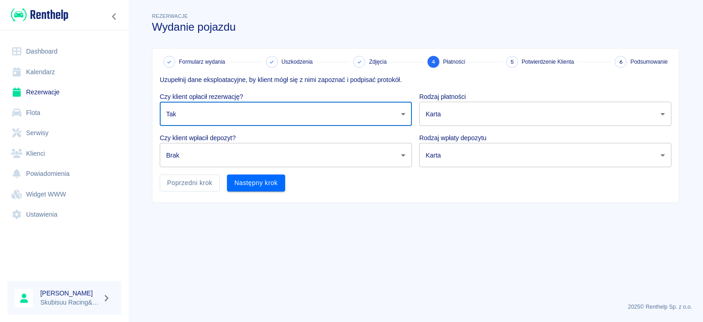
click at [552, 97] on p "Rodzaj płatności" at bounding box center [545, 97] width 252 height 10
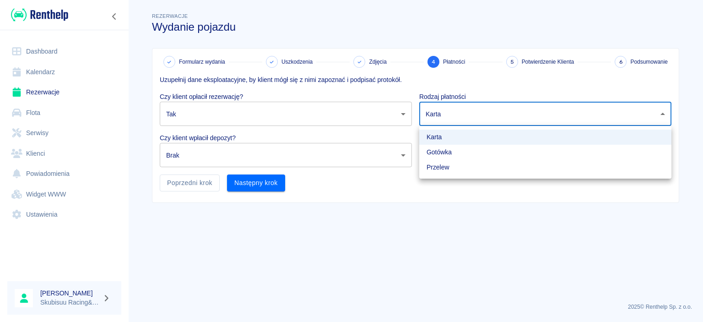
click at [544, 111] on body "Używamy plików Cookies, by zapewnić Ci najlepsze możliwe doświadczenie. Aby dow…" at bounding box center [351, 161] width 703 height 322
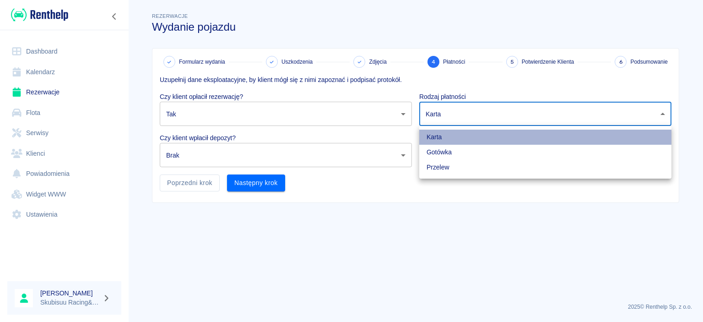
click at [511, 139] on li "Karta" at bounding box center [545, 136] width 252 height 15
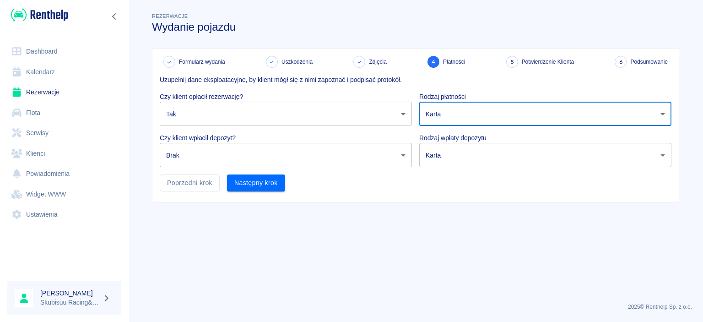
click at [515, 122] on body "Używamy plików Cookies, by zapewnić Ci najlepsze możliwe doświadczenie. Aby dow…" at bounding box center [351, 161] width 703 height 322
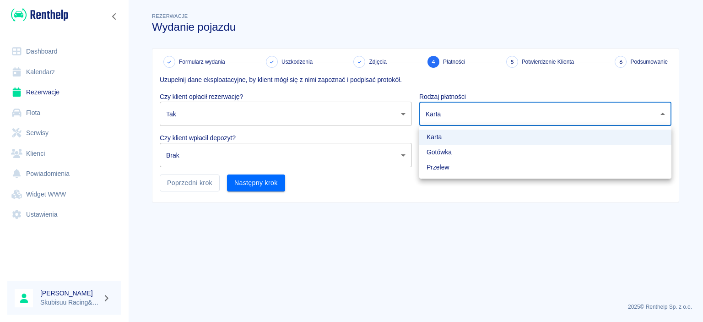
click at [500, 158] on li "Gotówka" at bounding box center [545, 152] width 252 height 15
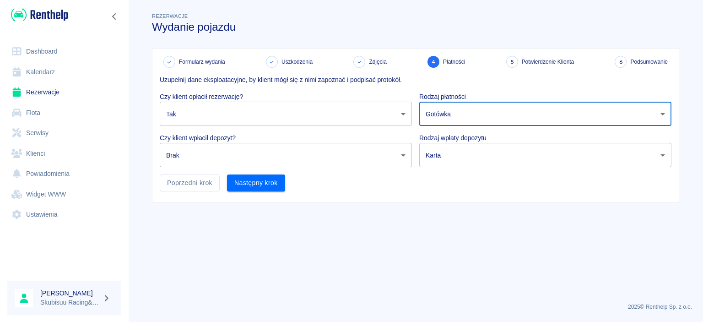
type input "cash"
click at [490, 157] on body "Używamy plików Cookies, by zapewnić Ci najlepsze możliwe doświadczenie. Aby dow…" at bounding box center [351, 161] width 703 height 322
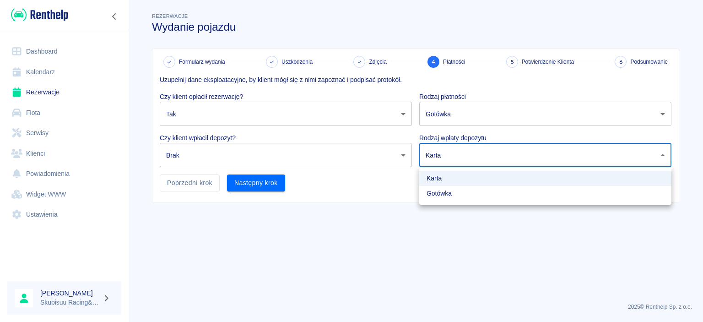
click at [478, 199] on li "Gotówka" at bounding box center [545, 193] width 252 height 15
type input "cash"
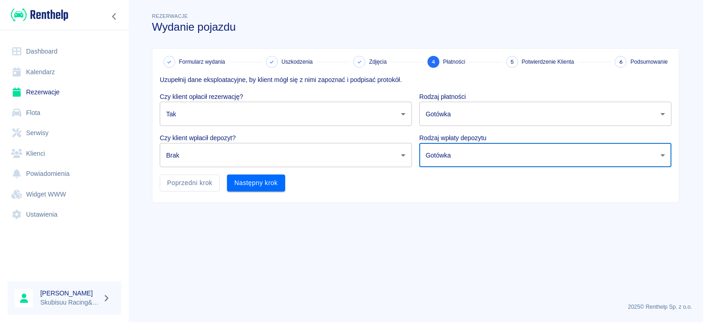
click at [383, 138] on p "Czy klient wpłacił depozyt?" at bounding box center [286, 138] width 252 height 10
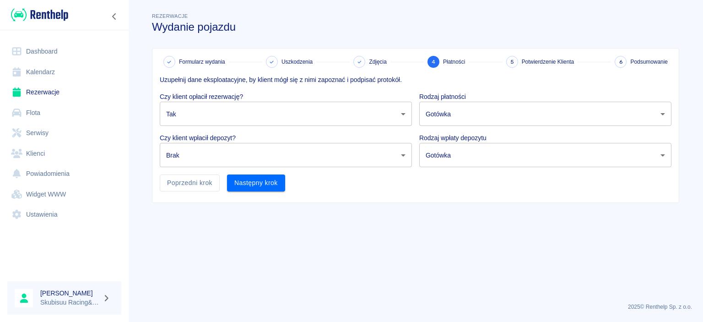
click at [373, 152] on body "Używamy plików Cookies, by zapewnić Ci najlepsze możliwe doświadczenie. Aby dow…" at bounding box center [351, 161] width 703 height 322
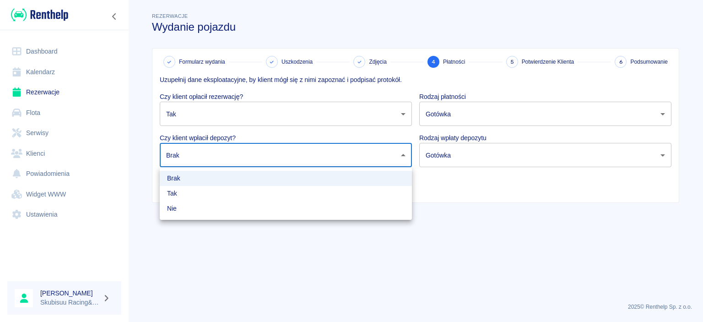
click at [352, 193] on li "Tak" at bounding box center [286, 193] width 252 height 15
type input "true"
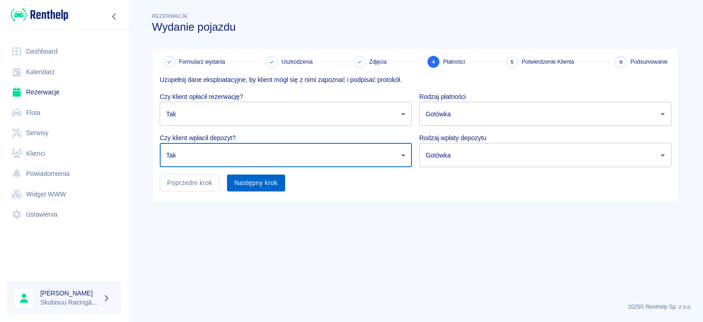
click at [262, 180] on button "Następny krok" at bounding box center [256, 182] width 58 height 17
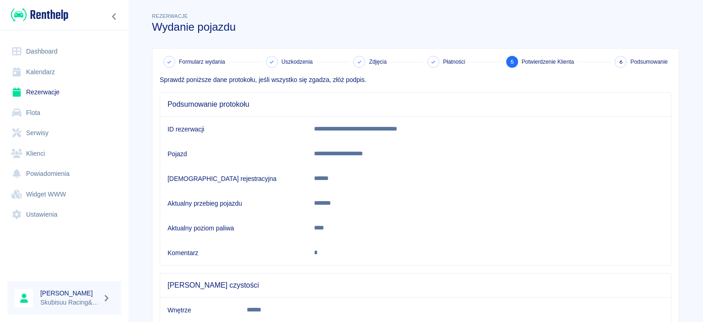
scroll to position [86, 0]
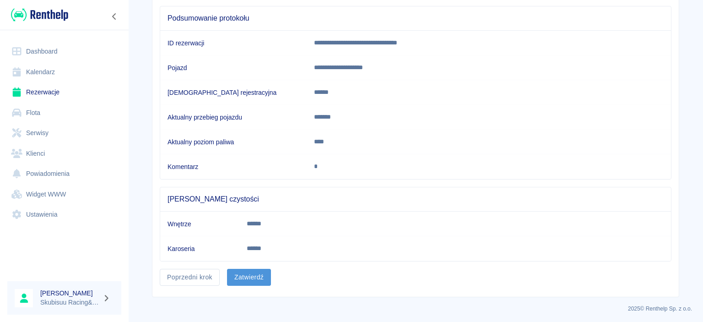
click at [264, 278] on button "Zatwierdź" at bounding box center [249, 276] width 44 height 17
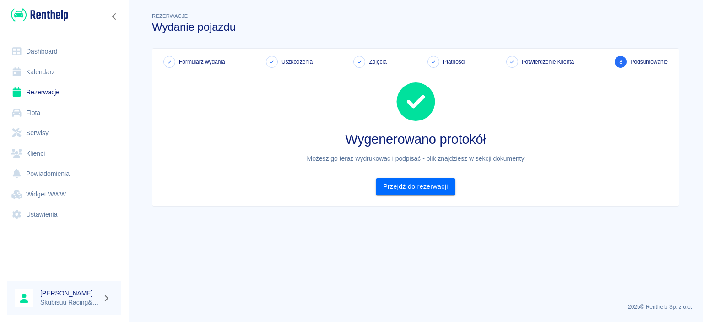
scroll to position [0, 0]
click at [426, 187] on link "Przejdź do rezerwacji" at bounding box center [415, 186] width 79 height 17
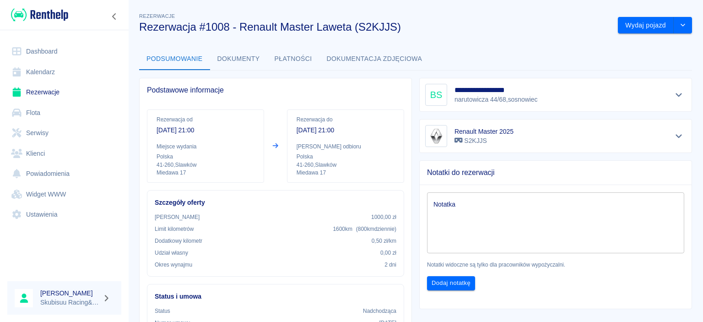
click at [45, 46] on link "Dashboard" at bounding box center [64, 51] width 114 height 21
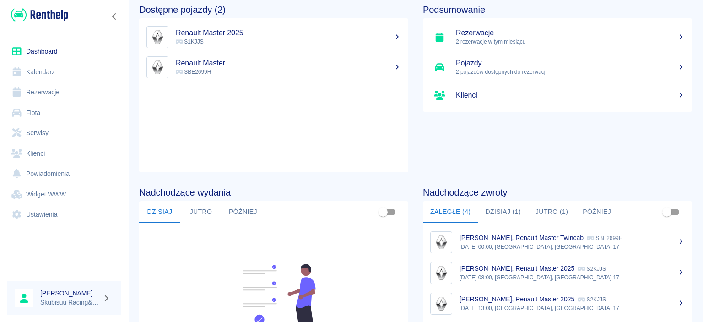
scroll to position [156, 0]
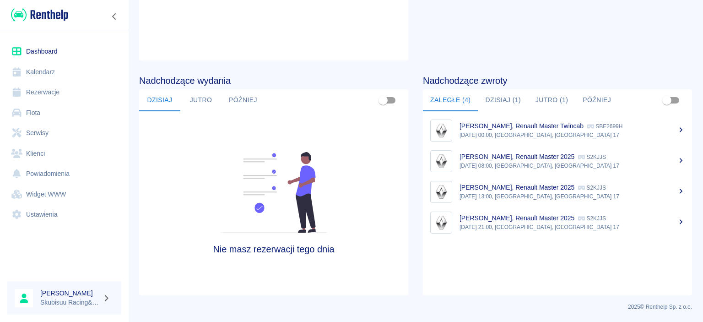
click at [596, 226] on p "31 sie 2025, 21:00, Slawków, Miedawa 17" at bounding box center [571, 227] width 225 height 8
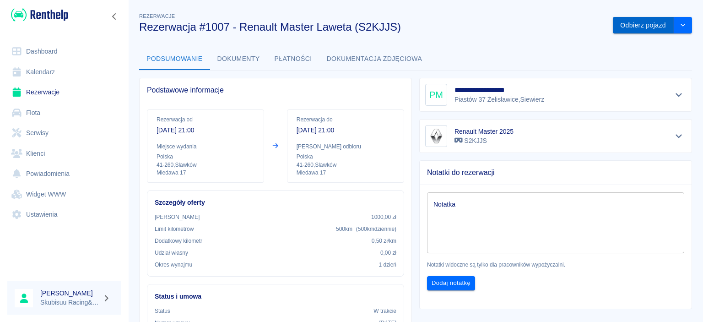
click at [660, 30] on button "Odbierz pojazd" at bounding box center [642, 25] width 61 height 17
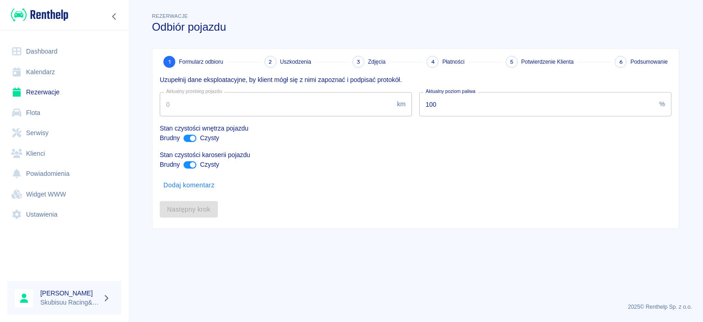
type input "7901"
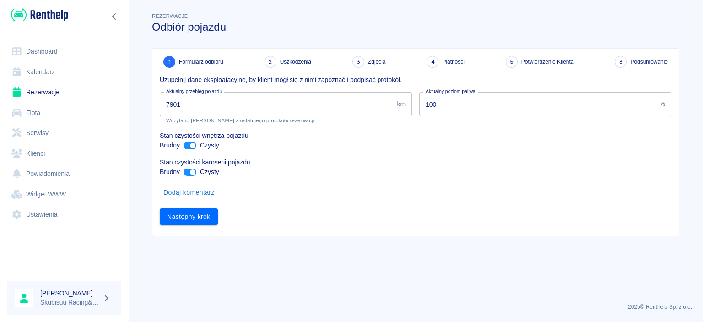
click at [195, 147] on input "ant design" at bounding box center [193, 145] width 22 height 7
checkbox input "false"
click at [194, 174] on input "ant design" at bounding box center [193, 171] width 22 height 7
checkbox input "false"
click at [196, 215] on button "Następny krok" at bounding box center [189, 216] width 58 height 17
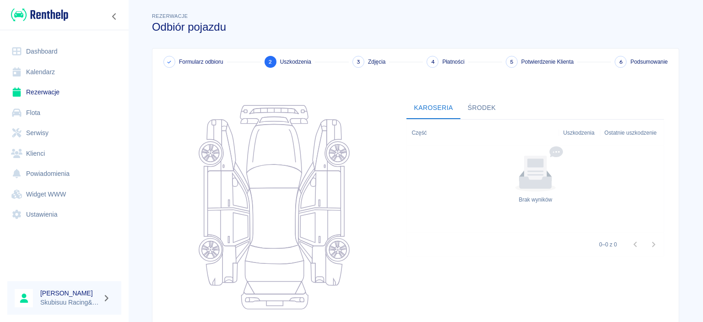
scroll to position [115, 0]
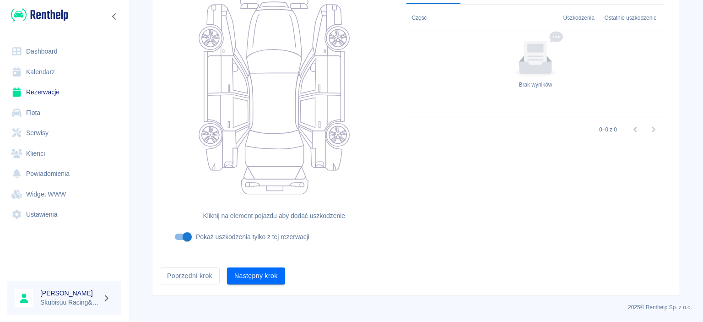
click at [470, 269] on div "Poprzedni krok Następny krok" at bounding box center [411, 272] width 519 height 24
click at [267, 285] on div "Formularz odbioru 2 Uszkodzenia 3 Zdjęcia 4 Płatności 5 Potwierdzenie Klienta 6…" at bounding box center [415, 114] width 526 height 361
click at [269, 277] on button "Następny krok" at bounding box center [256, 275] width 58 height 17
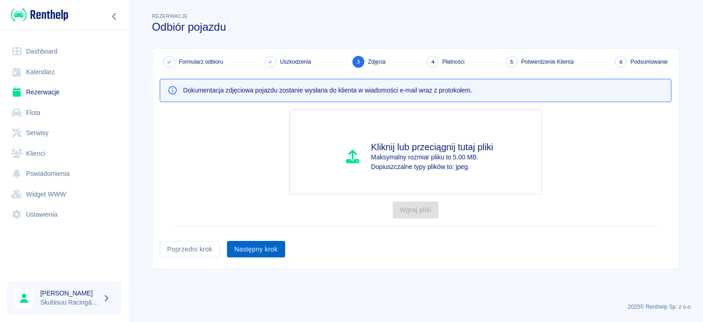
click at [269, 246] on button "Następny krok" at bounding box center [256, 249] width 58 height 17
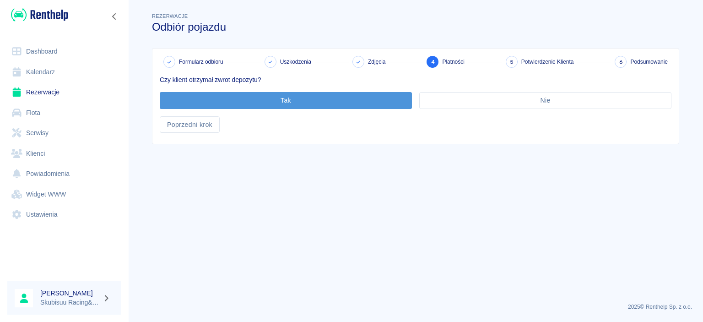
click at [327, 106] on button "Tak" at bounding box center [286, 100] width 252 height 17
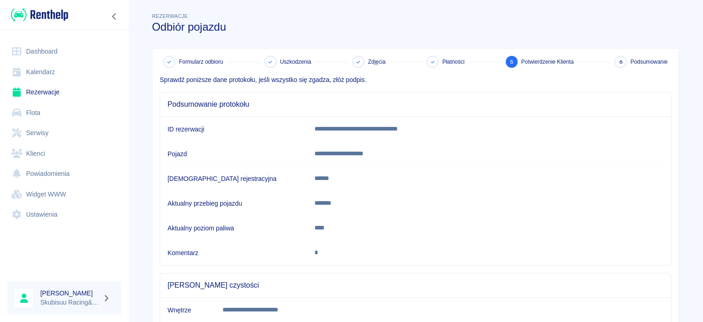
scroll to position [167, 0]
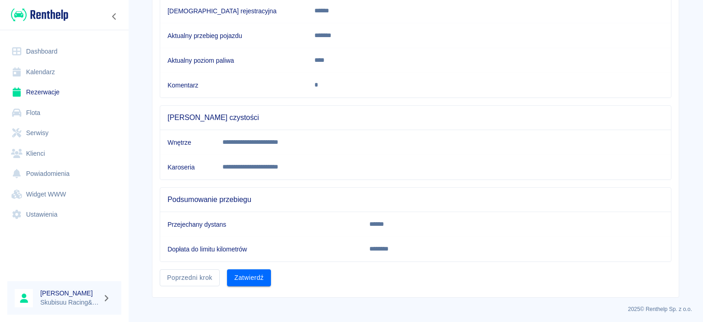
click at [261, 290] on div "**********" at bounding box center [415, 89] width 526 height 416
click at [264, 282] on button "Zatwierdź" at bounding box center [249, 277] width 44 height 17
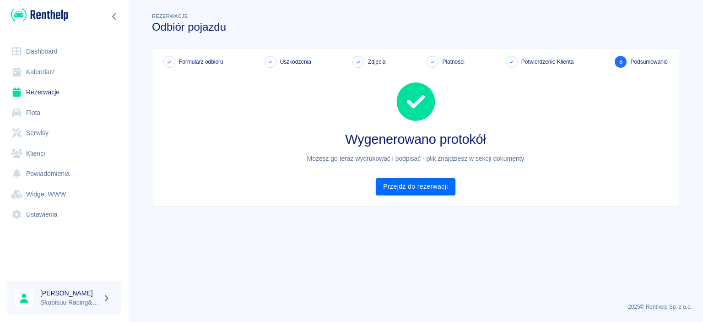
scroll to position [0, 0]
click at [443, 191] on link "Przejdź do rezerwacji" at bounding box center [415, 186] width 79 height 17
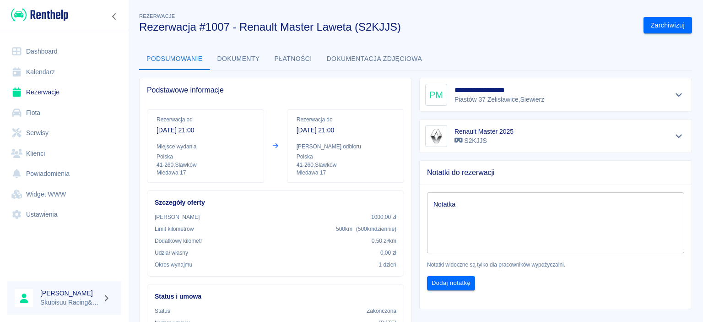
click at [59, 19] on img at bounding box center [39, 14] width 57 height 15
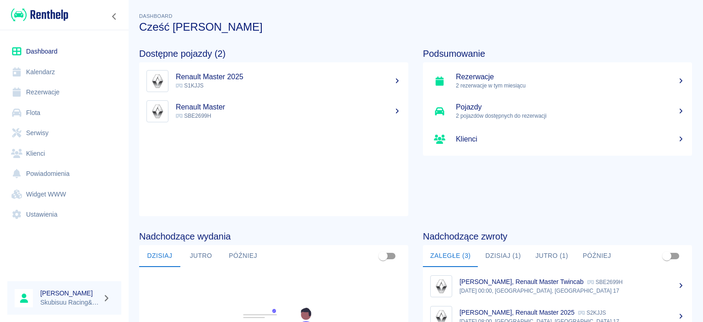
scroll to position [156, 0]
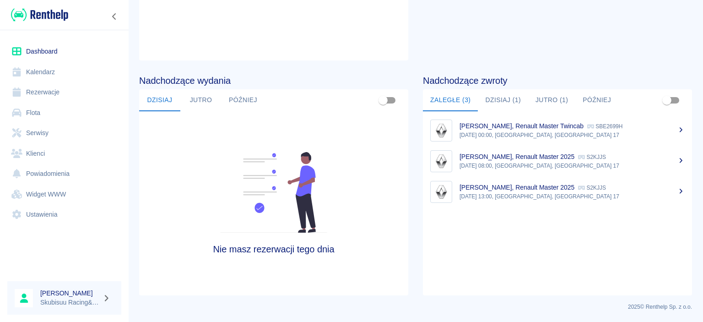
click at [517, 190] on p "[PERSON_NAME], Renault Master 2025" at bounding box center [516, 186] width 115 height 7
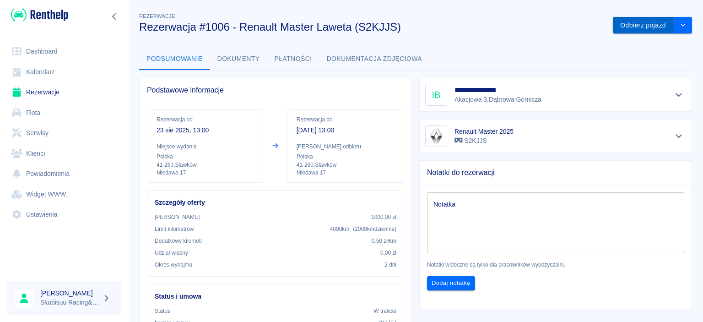
click at [637, 24] on button "Odbierz pojazd" at bounding box center [642, 25] width 61 height 17
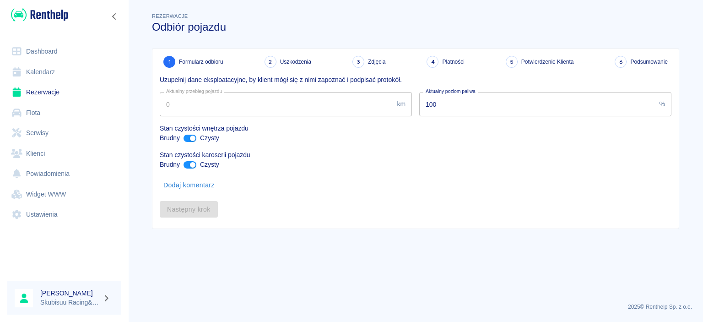
type input "7901"
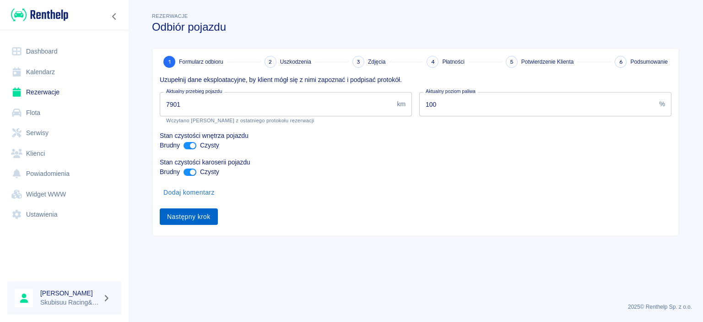
click at [173, 215] on button "Następny krok" at bounding box center [189, 216] width 58 height 17
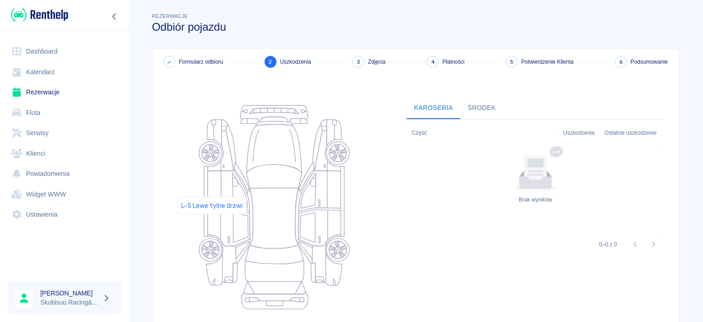
scroll to position [115, 0]
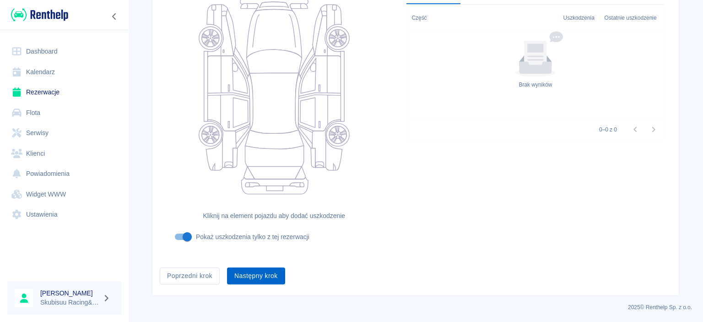
click at [248, 277] on button "Następny krok" at bounding box center [256, 275] width 58 height 17
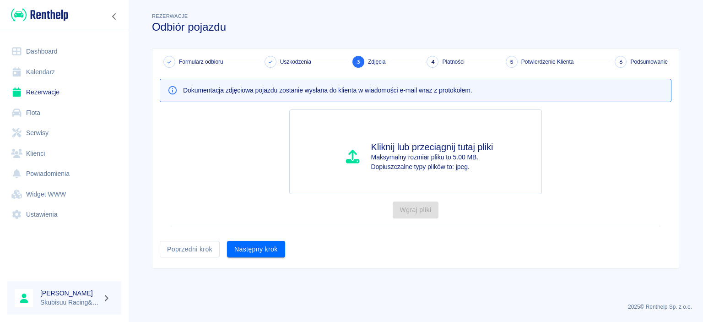
scroll to position [0, 0]
click at [270, 232] on div "Kliknij lub przeciągnij tutaj pliki Maksymalny rozmiar pliku to 5.00 MB. Dopius…" at bounding box center [411, 167] width 519 height 131
click at [257, 265] on div "Formularz odbioru Uszkodzenia 3 Zdjęcia 4 Płatności 5 Potwierdzenie Klienta 6 P…" at bounding box center [415, 158] width 526 height 220
click at [261, 251] on button "Następny krok" at bounding box center [256, 249] width 58 height 17
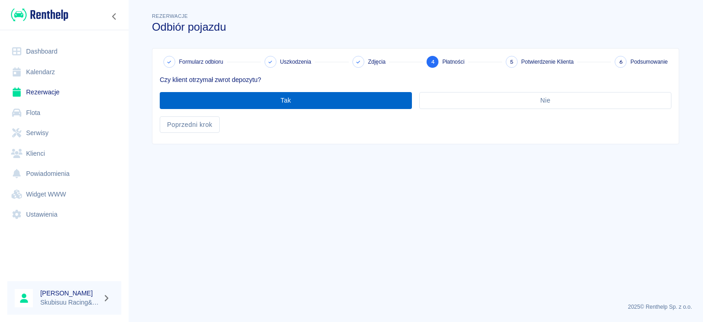
click at [314, 97] on button "Tak" at bounding box center [286, 100] width 252 height 17
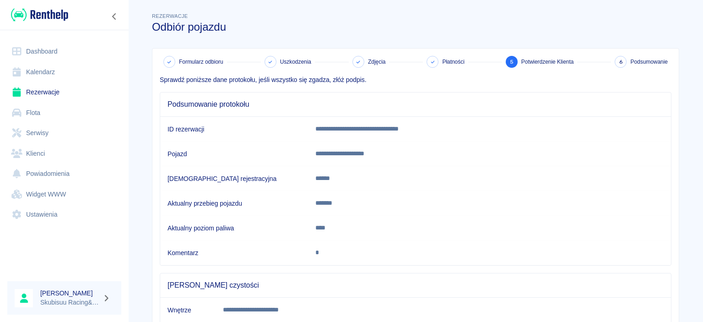
scroll to position [167, 0]
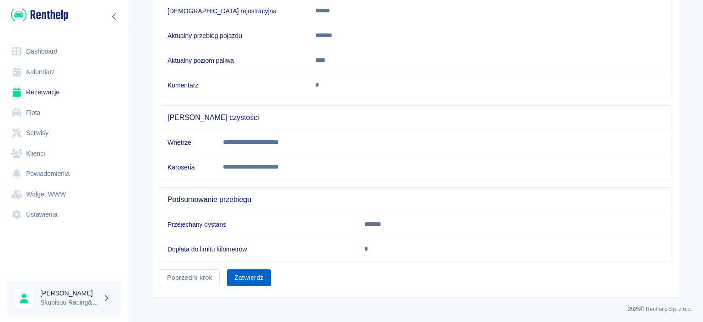
click at [235, 269] on button "Zatwierdź" at bounding box center [249, 277] width 44 height 17
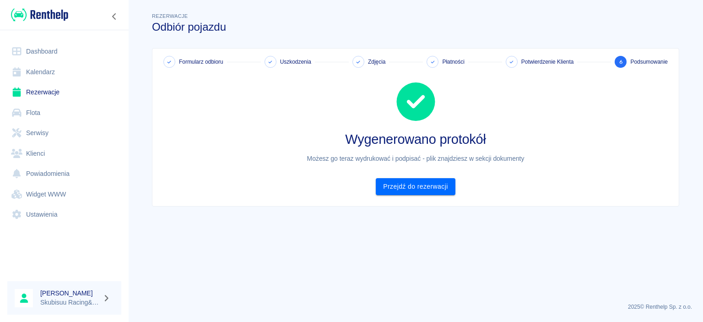
scroll to position [0, 0]
click at [414, 186] on link "Przejdź do rezerwacji" at bounding box center [415, 186] width 79 height 17
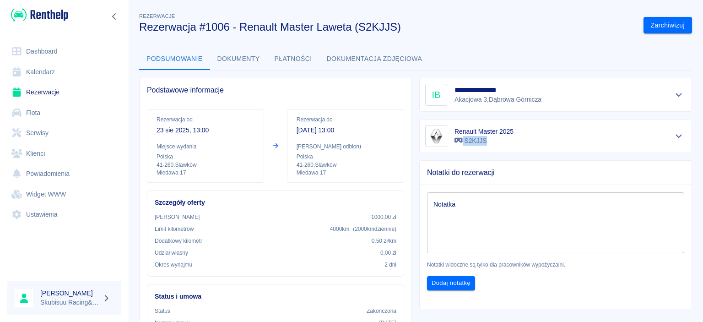
drag, startPoint x: 414, startPoint y: 183, endPoint x: 414, endPoint y: 146, distance: 36.6
click at [414, 146] on div "**********" at bounding box center [552, 189] width 280 height 238
click at [414, 146] on div "Renault Master 2025 S2KJJS" at bounding box center [552, 132] width 280 height 41
